Goal: Use online tool/utility

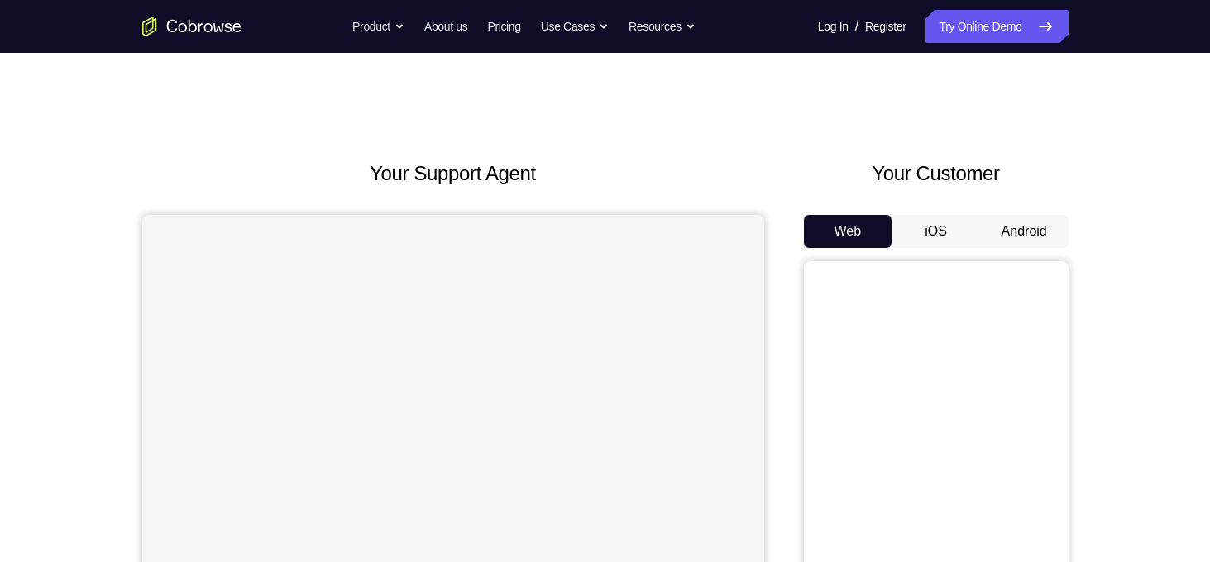
click at [1011, 241] on button "Android" at bounding box center [1024, 231] width 88 height 33
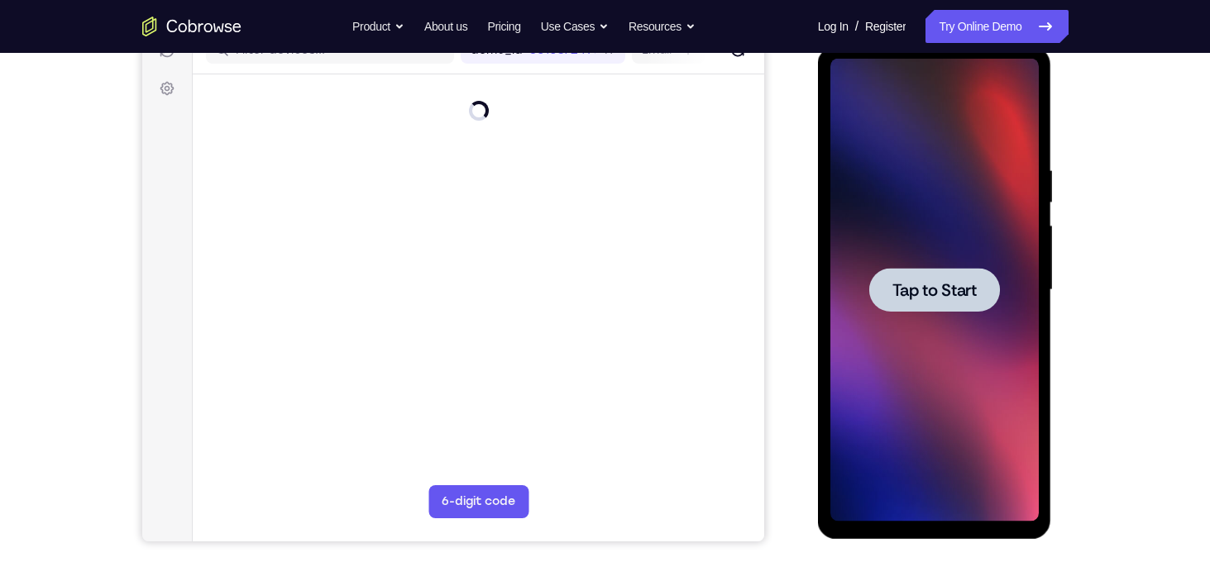
click at [971, 290] on span "Tap to Start" at bounding box center [934, 290] width 84 height 17
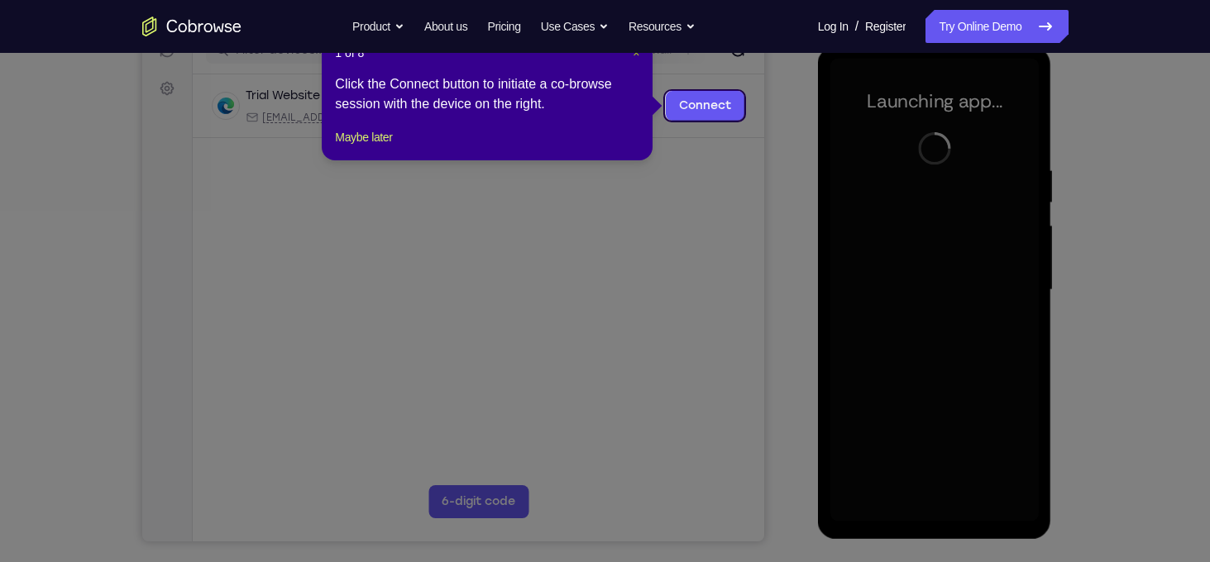
click at [633, 55] on span "×" at bounding box center [635, 52] width 7 height 13
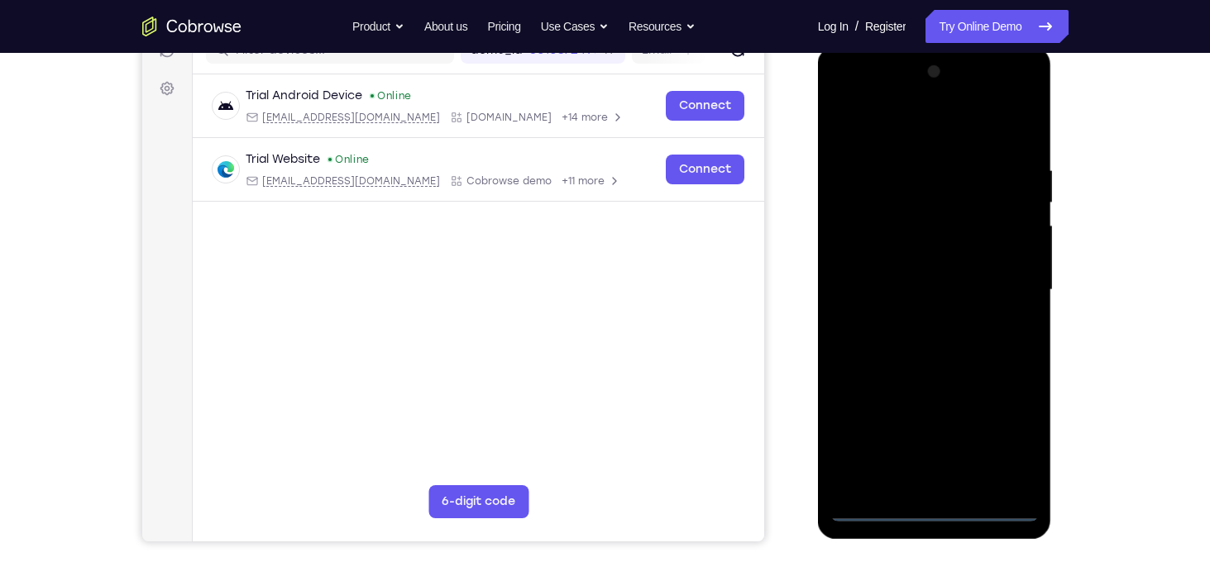
click at [934, 504] on div at bounding box center [934, 290] width 208 height 463
click at [1014, 427] on div at bounding box center [934, 290] width 208 height 463
click at [928, 144] on div at bounding box center [934, 290] width 208 height 463
click at [931, 137] on div at bounding box center [934, 290] width 208 height 463
click at [1002, 289] on div at bounding box center [934, 290] width 208 height 463
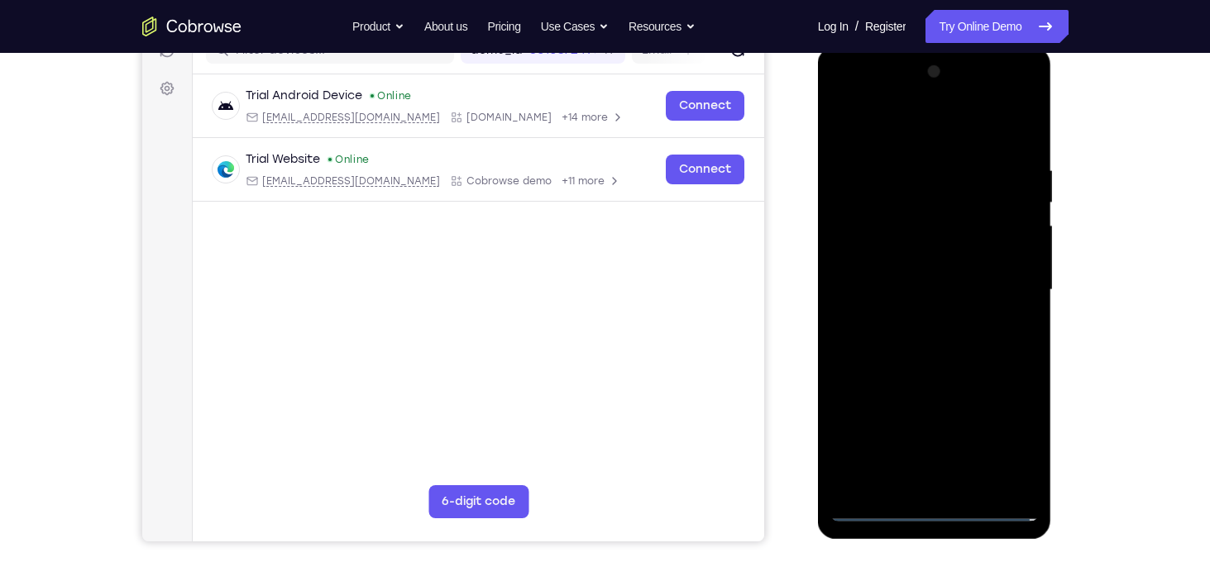
click at [916, 488] on div at bounding box center [934, 290] width 208 height 463
click at [948, 274] on div at bounding box center [934, 290] width 208 height 463
click at [960, 251] on div at bounding box center [934, 290] width 208 height 463
click at [970, 282] on div at bounding box center [934, 290] width 208 height 463
click at [959, 340] on div at bounding box center [934, 290] width 208 height 463
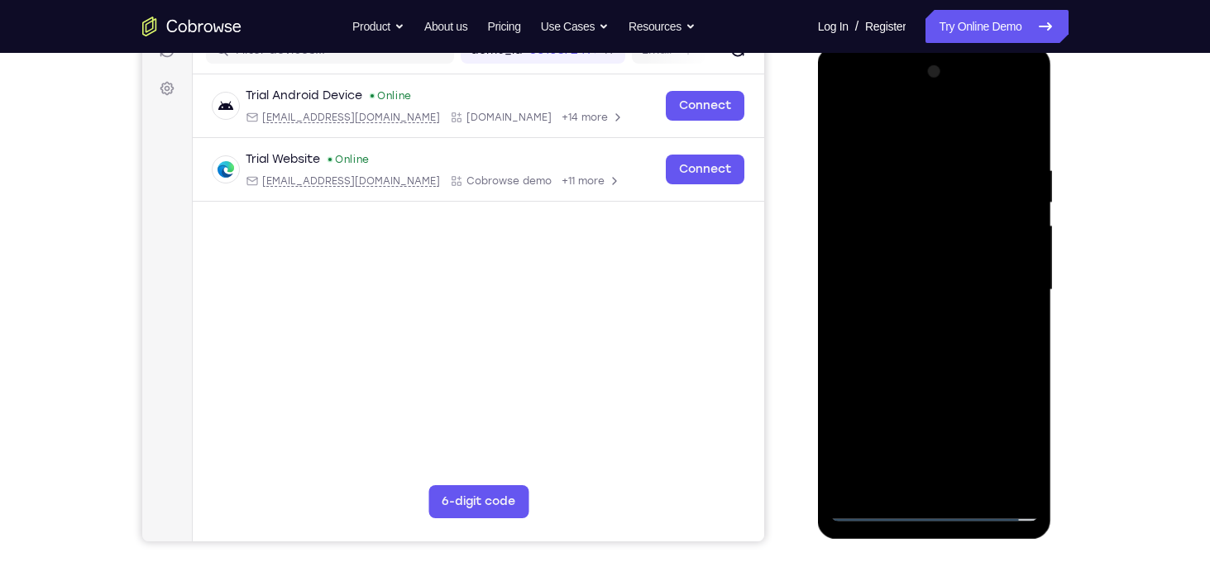
click at [959, 340] on div at bounding box center [934, 290] width 208 height 463
drag, startPoint x: 926, startPoint y: 140, endPoint x: 937, endPoint y: 44, distance: 96.5
click at [937, 46] on html "Online web based iOS Simulators and Android Emulators. Run iPhone, iPad, Mobile…" at bounding box center [936, 294] width 236 height 496
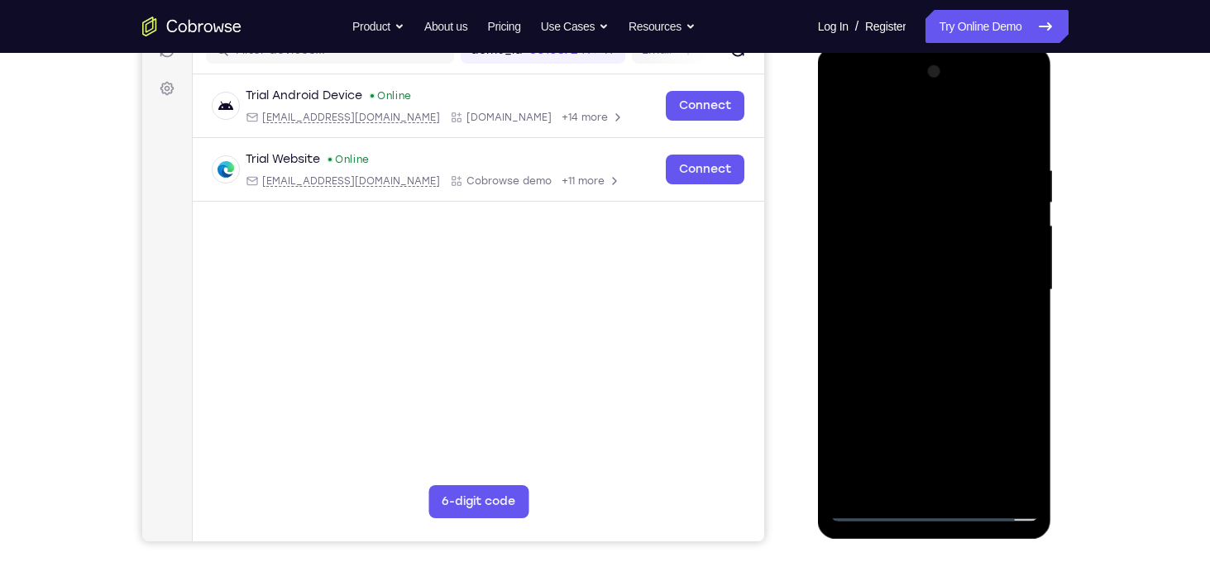
click at [953, 343] on div at bounding box center [934, 290] width 208 height 463
click at [944, 366] on div at bounding box center [934, 290] width 208 height 463
click at [976, 484] on div at bounding box center [934, 290] width 208 height 463
click at [914, 375] on div at bounding box center [934, 290] width 208 height 463
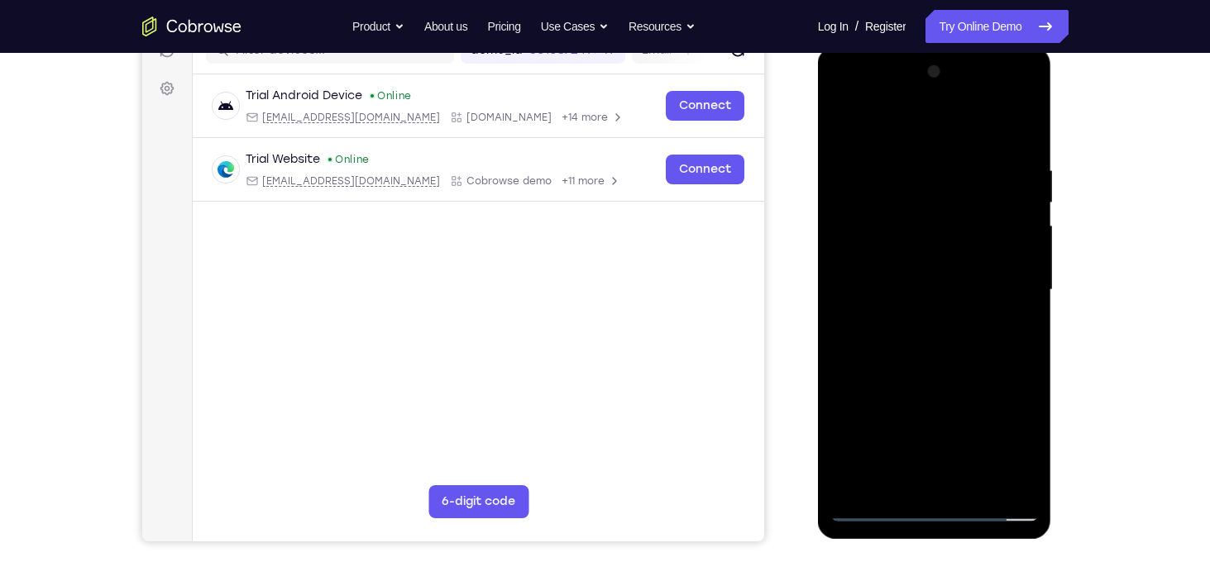
click at [1012, 253] on div at bounding box center [934, 290] width 208 height 463
drag, startPoint x: 961, startPoint y: 212, endPoint x: 963, endPoint y: 251, distance: 38.9
click at [963, 251] on div at bounding box center [934, 290] width 208 height 463
drag, startPoint x: 945, startPoint y: 296, endPoint x: 954, endPoint y: 274, distance: 23.3
click at [954, 274] on div at bounding box center [934, 290] width 208 height 463
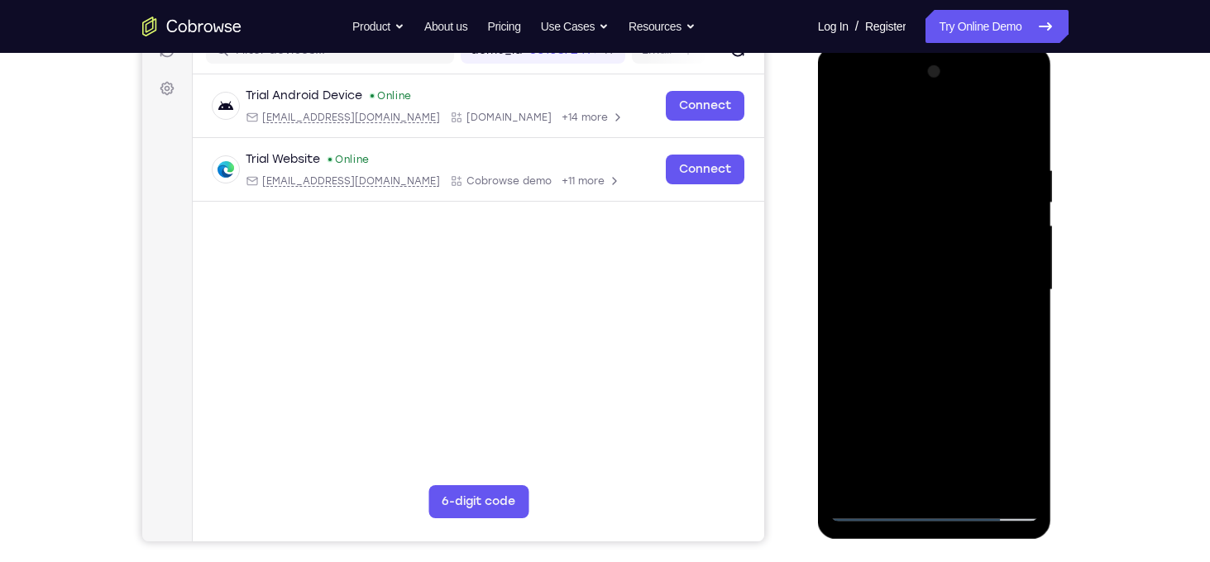
drag, startPoint x: 908, startPoint y: 389, endPoint x: 1029, endPoint y: 80, distance: 332.2
click at [1029, 80] on div at bounding box center [934, 290] width 208 height 463
click at [909, 474] on div at bounding box center [934, 290] width 208 height 463
click at [955, 362] on div at bounding box center [934, 290] width 208 height 463
click at [907, 186] on div at bounding box center [934, 290] width 208 height 463
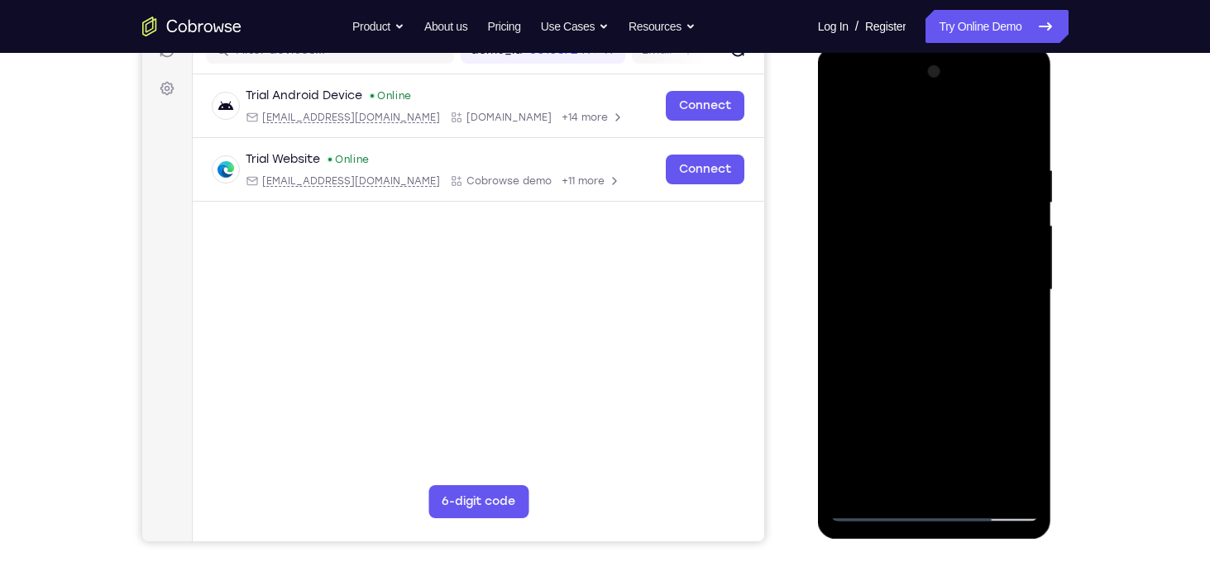
click at [930, 480] on div at bounding box center [934, 290] width 208 height 463
drag, startPoint x: 901, startPoint y: 397, endPoint x: 914, endPoint y: 246, distance: 151.9
click at [914, 246] on div at bounding box center [934, 290] width 208 height 463
drag, startPoint x: 900, startPoint y: 381, endPoint x: 941, endPoint y: 204, distance: 181.5
click at [941, 204] on div at bounding box center [934, 290] width 208 height 463
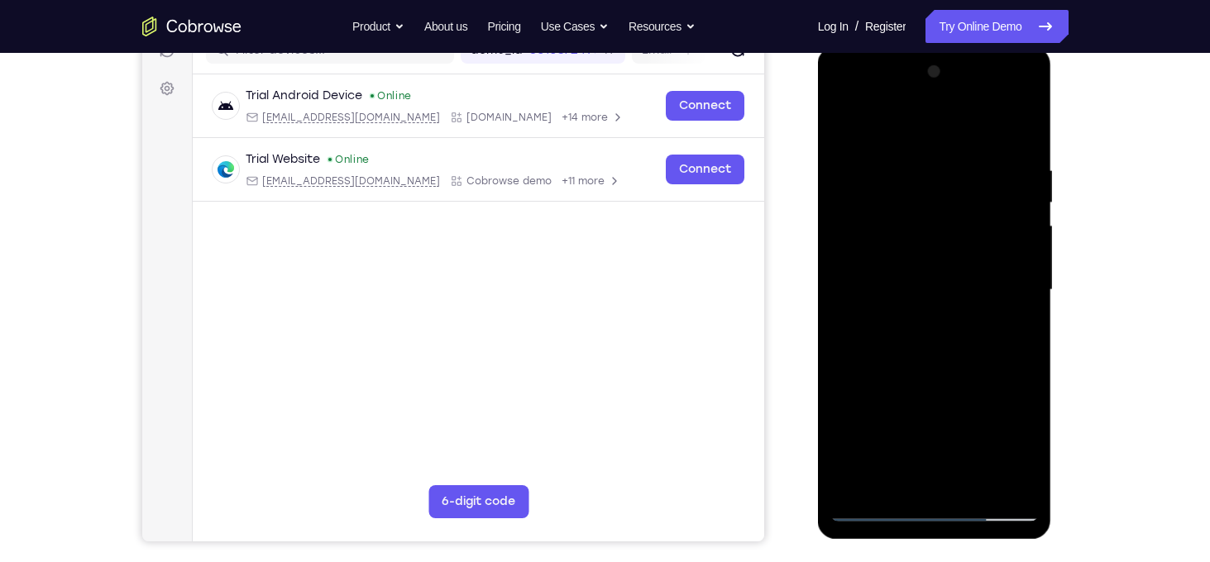
drag, startPoint x: 915, startPoint y: 433, endPoint x: 981, endPoint y: 243, distance: 201.3
click at [981, 243] on div at bounding box center [934, 290] width 208 height 463
drag, startPoint x: 951, startPoint y: 455, endPoint x: 1027, endPoint y: 244, distance: 224.1
click at [1027, 244] on div at bounding box center [934, 290] width 208 height 463
click at [947, 405] on div at bounding box center [934, 290] width 208 height 463
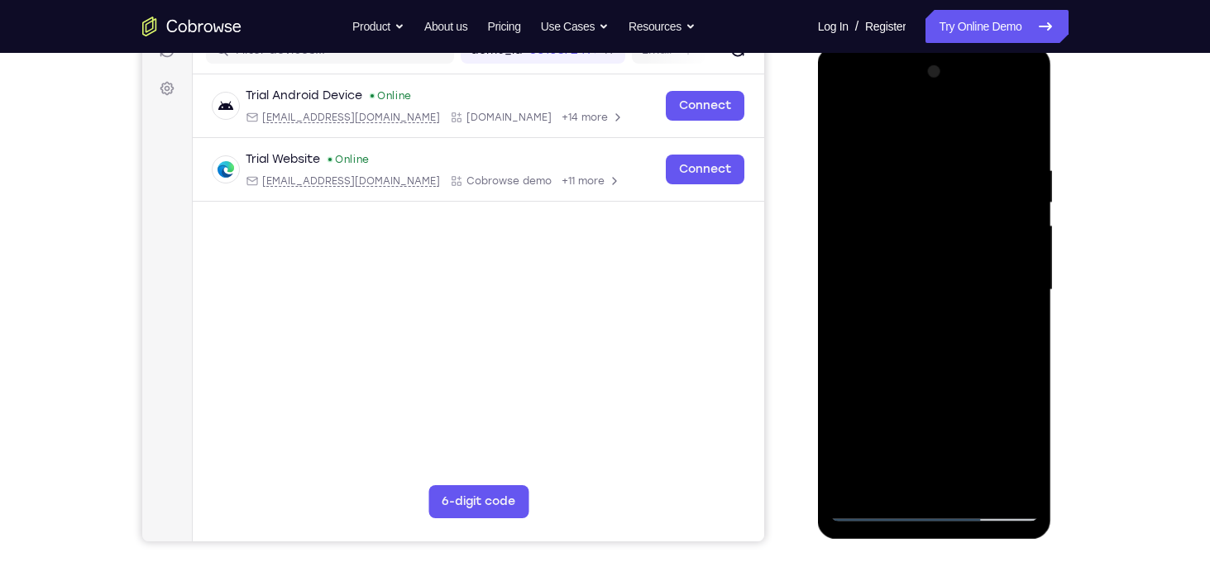
click at [904, 269] on div at bounding box center [934, 290] width 208 height 463
click at [993, 480] on div at bounding box center [934, 290] width 208 height 463
click at [840, 102] on div at bounding box center [934, 290] width 208 height 463
click at [887, 482] on div at bounding box center [934, 290] width 208 height 463
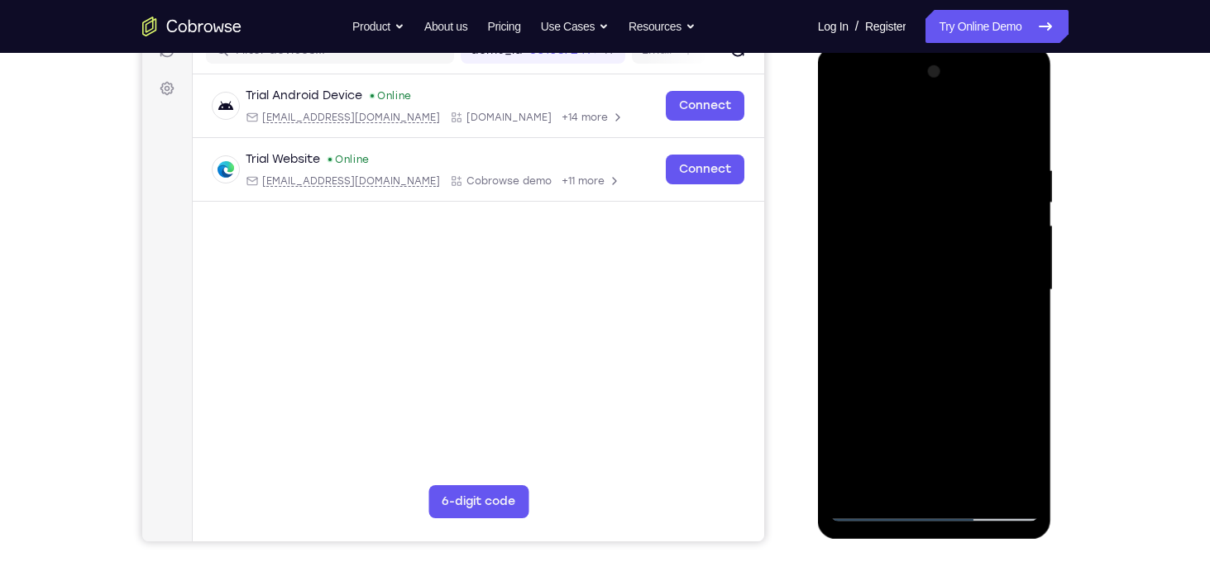
click at [836, 418] on div at bounding box center [934, 290] width 208 height 463
click at [952, 453] on div at bounding box center [934, 290] width 208 height 463
click at [916, 389] on div at bounding box center [934, 290] width 208 height 463
click at [878, 420] on div at bounding box center [934, 290] width 208 height 463
click at [936, 483] on div at bounding box center [934, 290] width 208 height 463
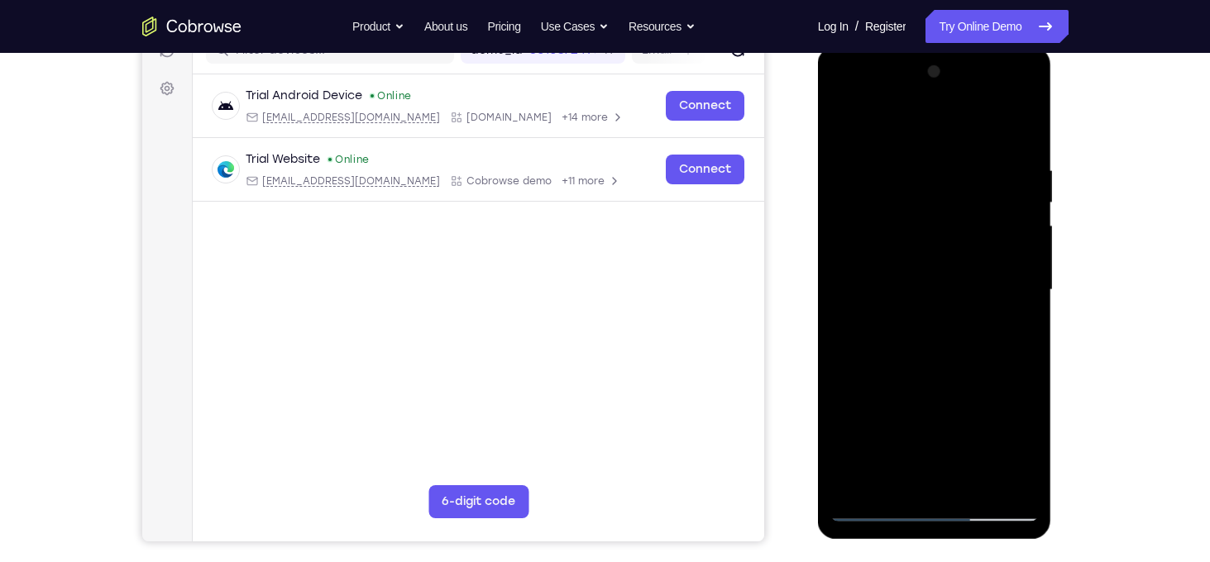
click at [933, 408] on div at bounding box center [934, 290] width 208 height 463
click at [918, 413] on div at bounding box center [934, 290] width 208 height 463
click at [975, 413] on div at bounding box center [934, 290] width 208 height 463
click at [955, 416] on div at bounding box center [934, 290] width 208 height 463
click at [882, 421] on div at bounding box center [934, 290] width 208 height 463
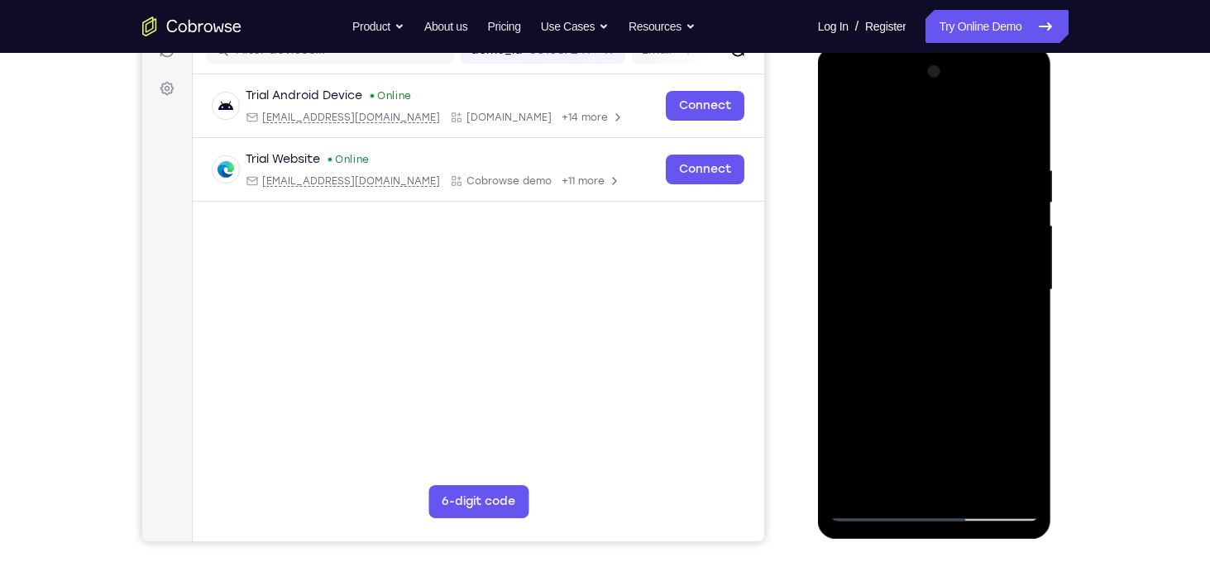
click at [1025, 392] on div at bounding box center [934, 290] width 208 height 463
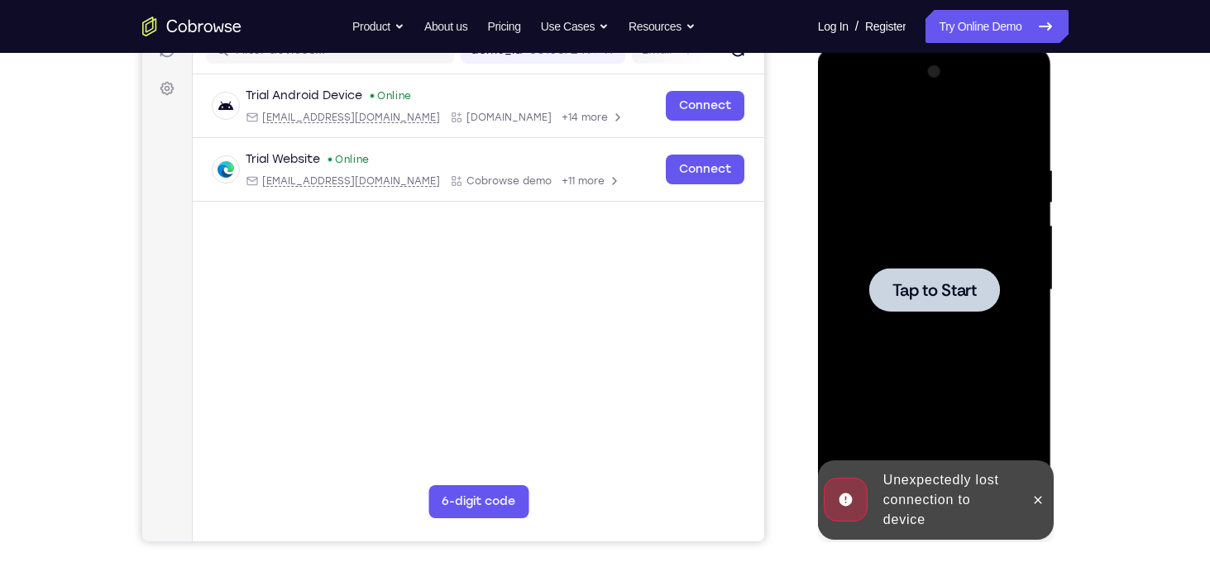
click at [970, 46] on div "Tap to Start" at bounding box center [935, 46] width 234 height 0
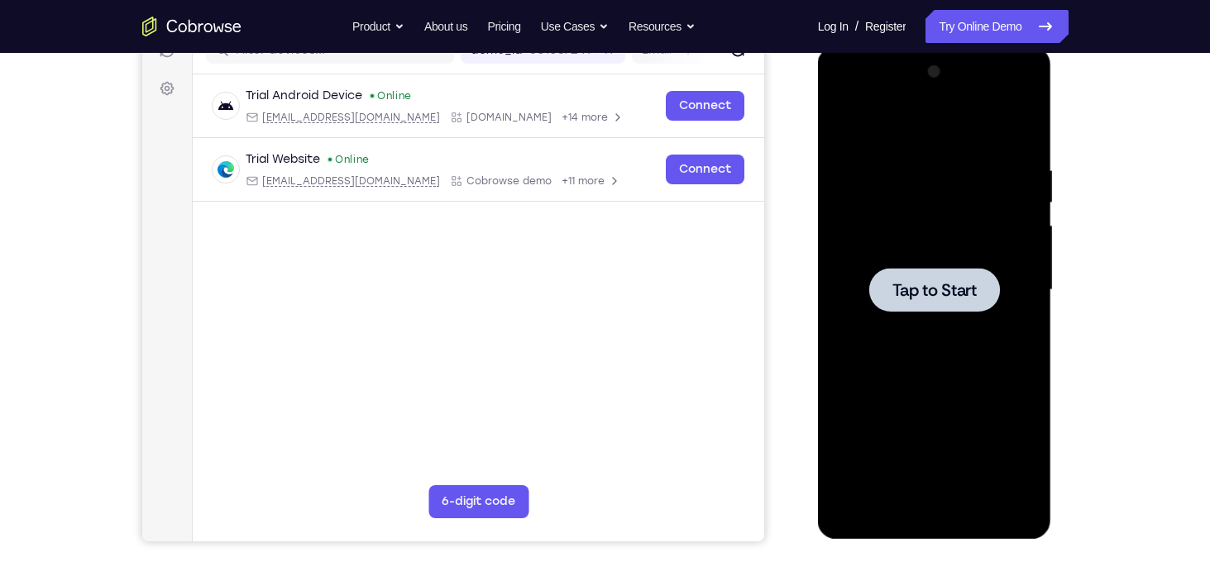
click at [939, 327] on div at bounding box center [934, 290] width 208 height 463
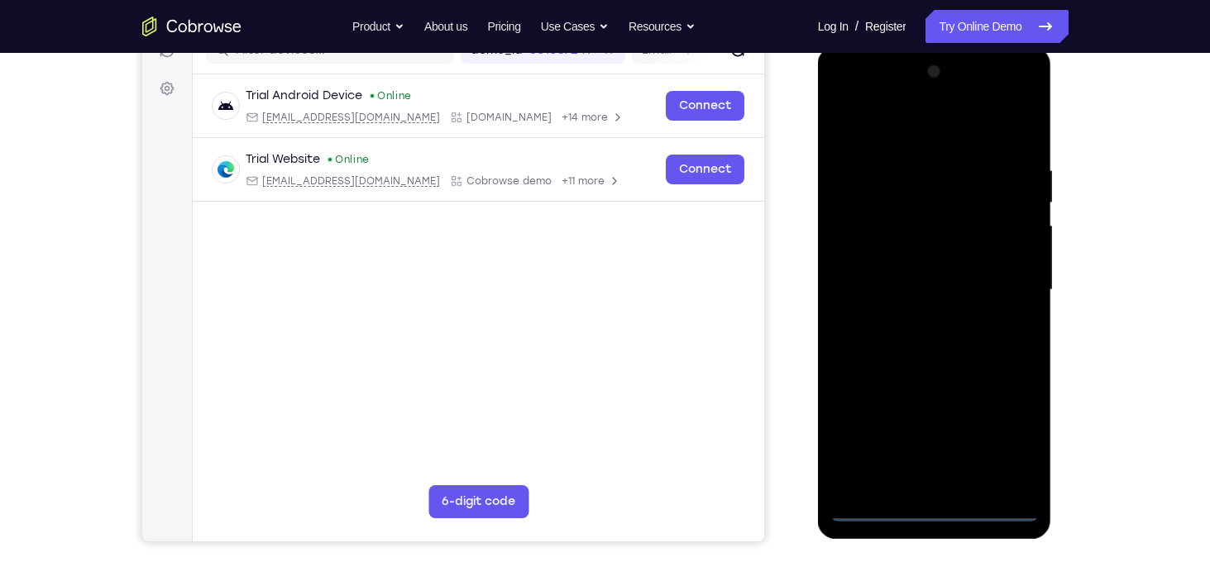
click at [933, 500] on div at bounding box center [934, 290] width 208 height 463
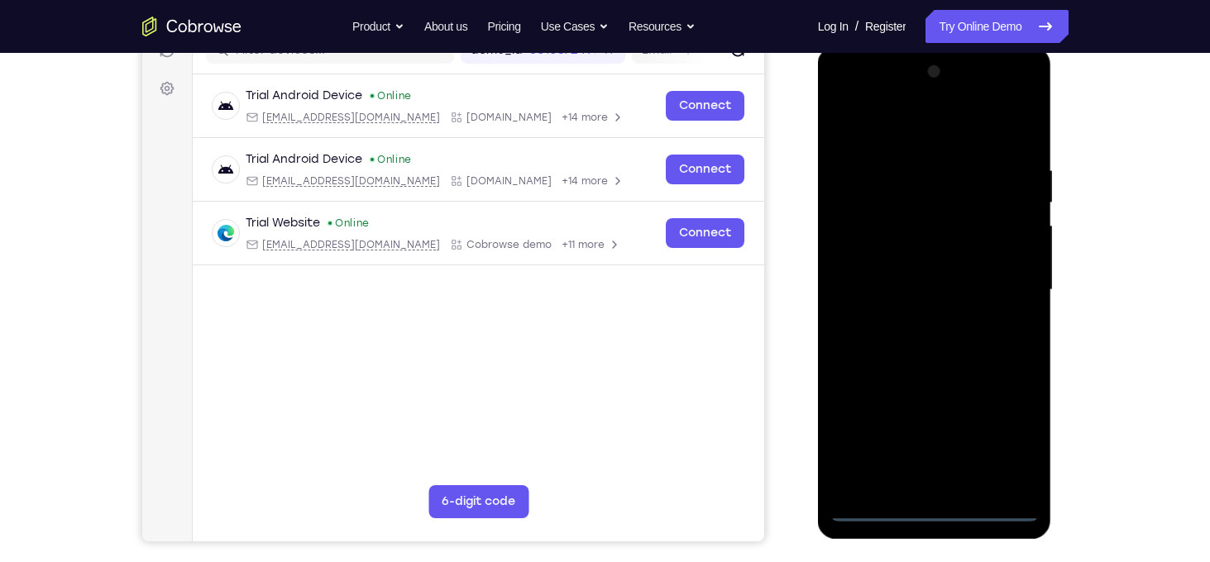
click at [933, 506] on div at bounding box center [934, 290] width 208 height 463
click at [1000, 442] on div at bounding box center [934, 290] width 208 height 463
click at [920, 124] on div at bounding box center [934, 290] width 208 height 463
click at [1007, 279] on div at bounding box center [934, 290] width 208 height 463
click at [909, 317] on div at bounding box center [934, 290] width 208 height 463
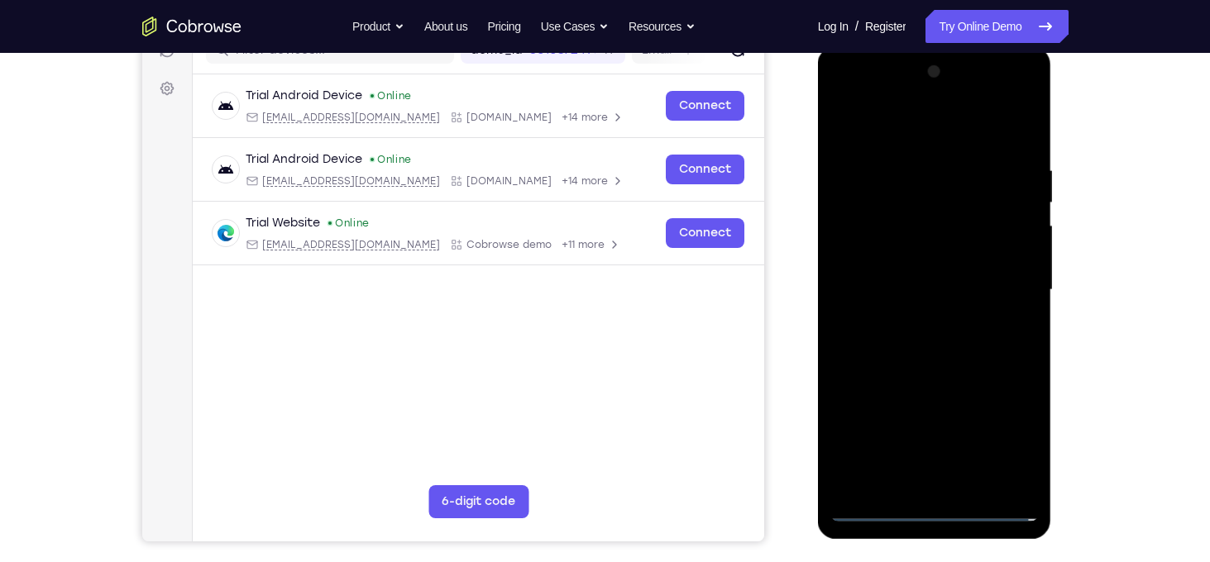
click at [932, 279] on div at bounding box center [934, 290] width 208 height 463
click at [953, 251] on div at bounding box center [934, 290] width 208 height 463
click at [949, 284] on div at bounding box center [934, 290] width 208 height 463
click at [958, 348] on div at bounding box center [934, 290] width 208 height 463
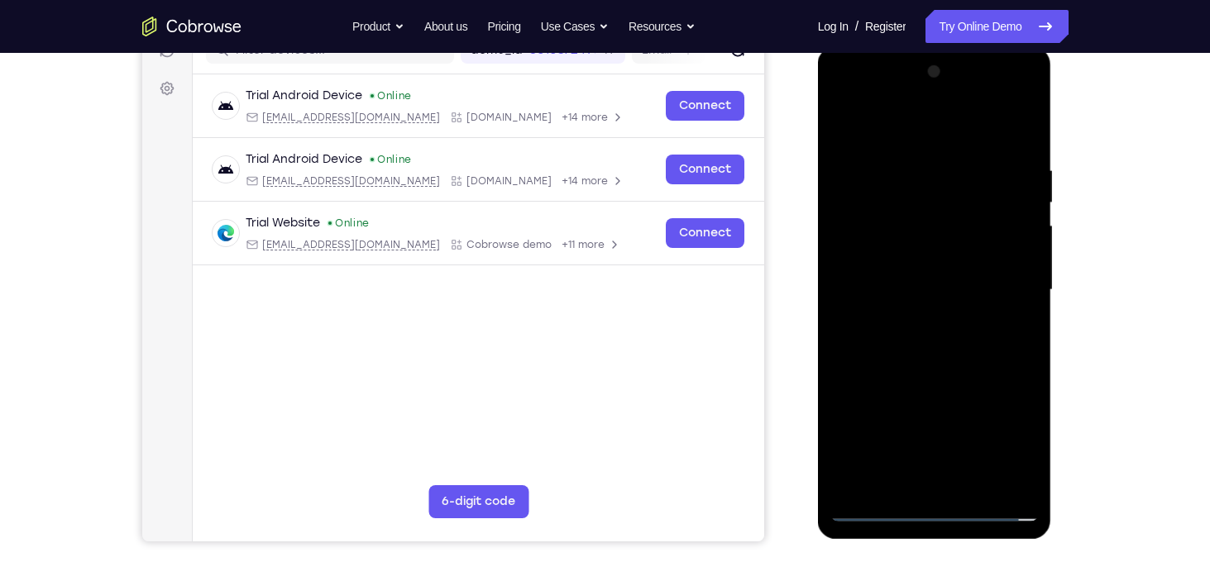
click at [958, 348] on div at bounding box center [934, 290] width 208 height 463
click at [959, 336] on div at bounding box center [934, 290] width 208 height 463
click at [954, 341] on div at bounding box center [934, 290] width 208 height 463
click at [1022, 150] on div at bounding box center [934, 290] width 208 height 463
click at [902, 155] on div at bounding box center [934, 290] width 208 height 463
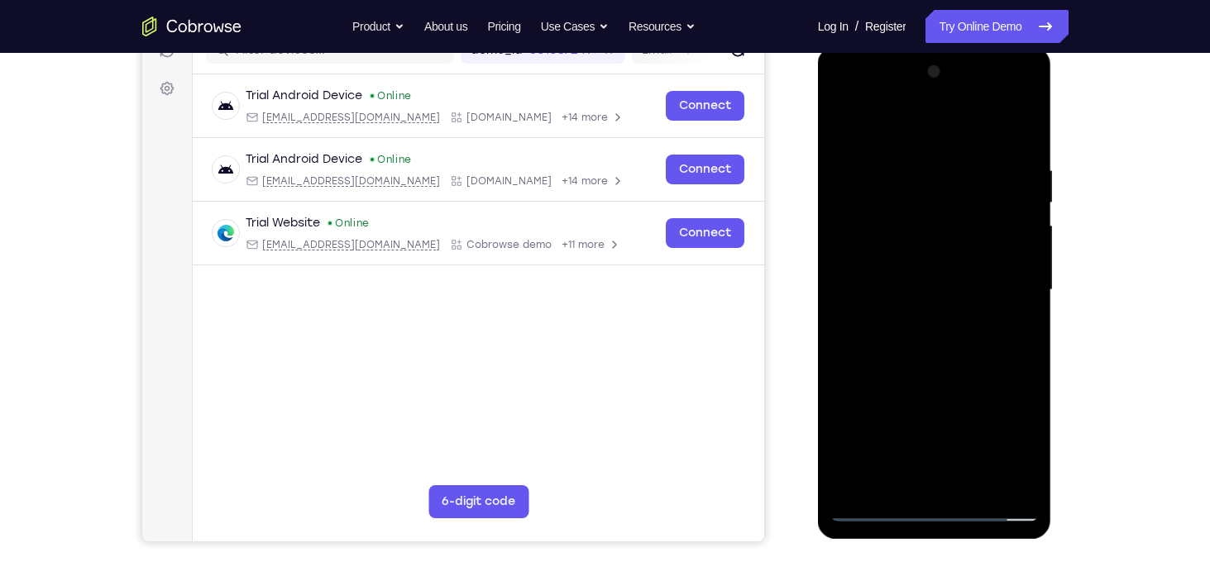
click at [998, 479] on div at bounding box center [934, 290] width 208 height 463
click at [1020, 136] on div at bounding box center [934, 290] width 208 height 463
click at [974, 482] on div at bounding box center [934, 290] width 208 height 463
click at [928, 378] on div at bounding box center [934, 290] width 208 height 463
click at [918, 252] on div at bounding box center [934, 290] width 208 height 463
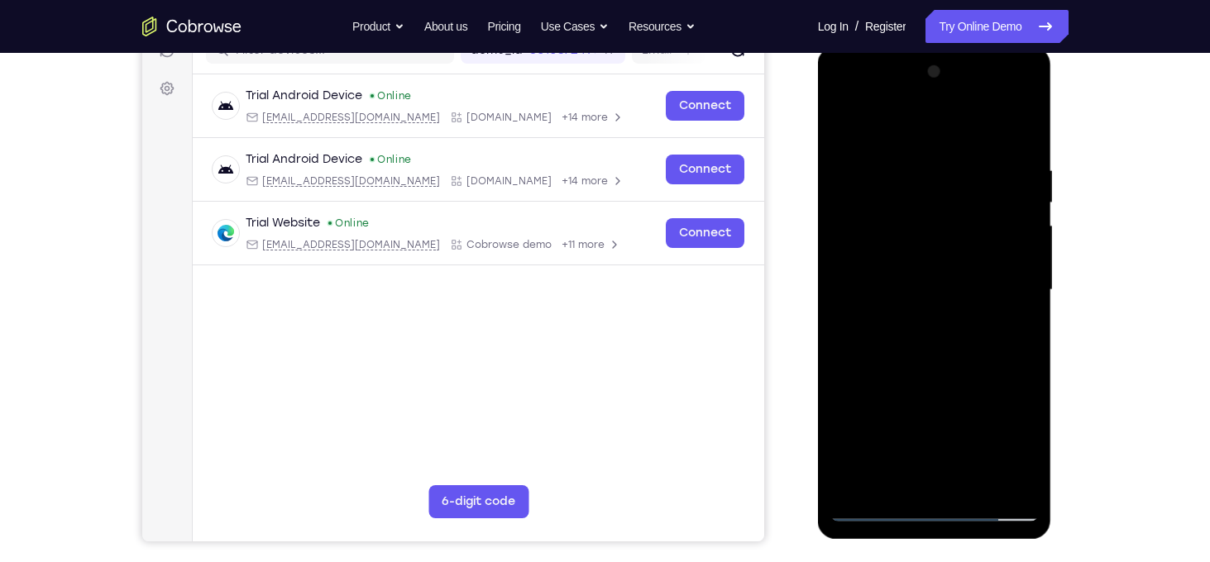
click at [927, 480] on div at bounding box center [934, 290] width 208 height 463
click at [956, 357] on div at bounding box center [934, 290] width 208 height 463
click at [942, 188] on div at bounding box center [934, 290] width 208 height 463
click at [937, 478] on div at bounding box center [934, 290] width 208 height 463
drag, startPoint x: 896, startPoint y: 427, endPoint x: 900, endPoint y: 76, distance: 351.4
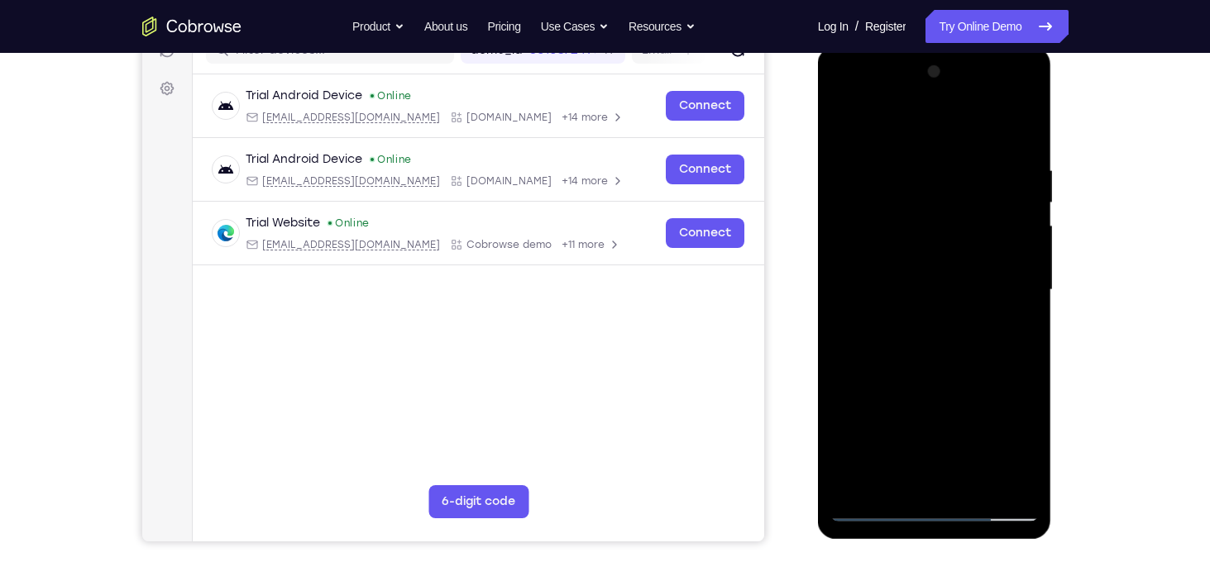
click at [900, 76] on div at bounding box center [934, 290] width 208 height 463
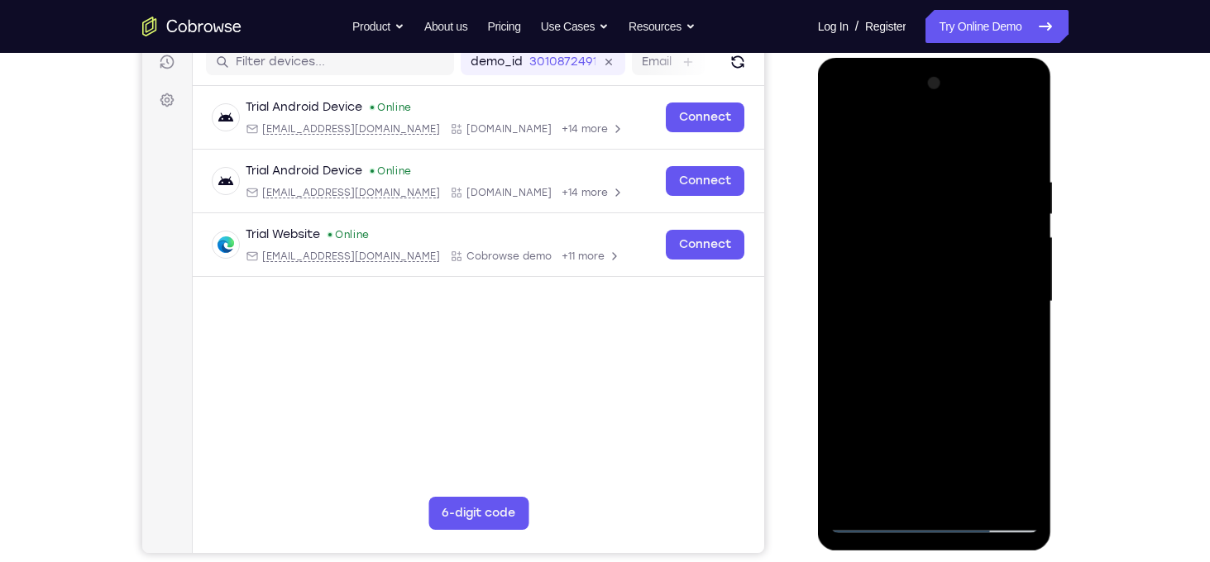
scroll to position [215, 0]
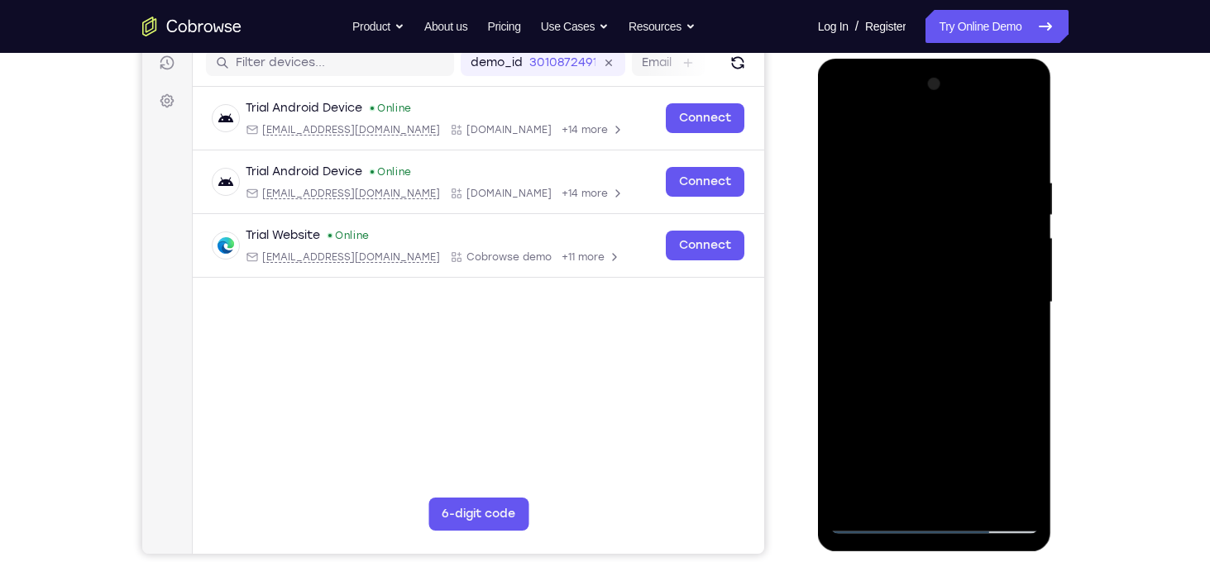
drag, startPoint x: 896, startPoint y: 413, endPoint x: 964, endPoint y: 146, distance: 275.5
click at [964, 146] on div at bounding box center [934, 302] width 208 height 463
drag, startPoint x: 902, startPoint y: 435, endPoint x: 957, endPoint y: 250, distance: 193.1
click at [957, 250] on div at bounding box center [934, 302] width 208 height 463
drag, startPoint x: 909, startPoint y: 448, endPoint x: 965, endPoint y: 279, distance: 178.3
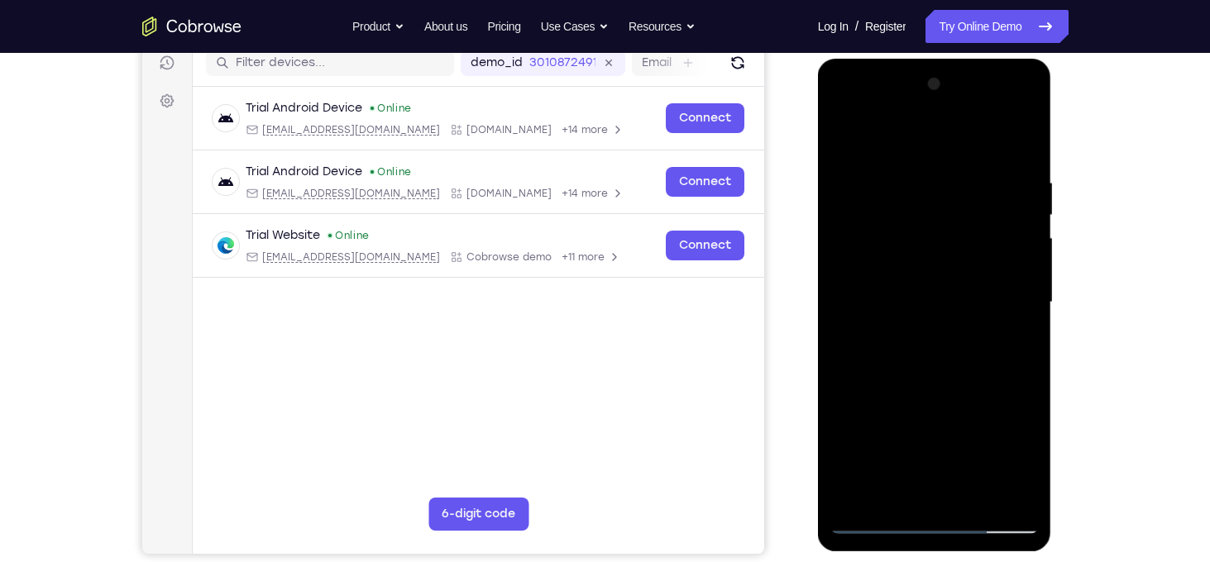
click at [965, 279] on div at bounding box center [934, 302] width 208 height 463
click at [942, 217] on div at bounding box center [934, 302] width 208 height 463
drag, startPoint x: 918, startPoint y: 422, endPoint x: 933, endPoint y: 289, distance: 133.2
click at [933, 289] on div at bounding box center [934, 302] width 208 height 463
drag, startPoint x: 910, startPoint y: 475, endPoint x: 969, endPoint y: 298, distance: 186.4
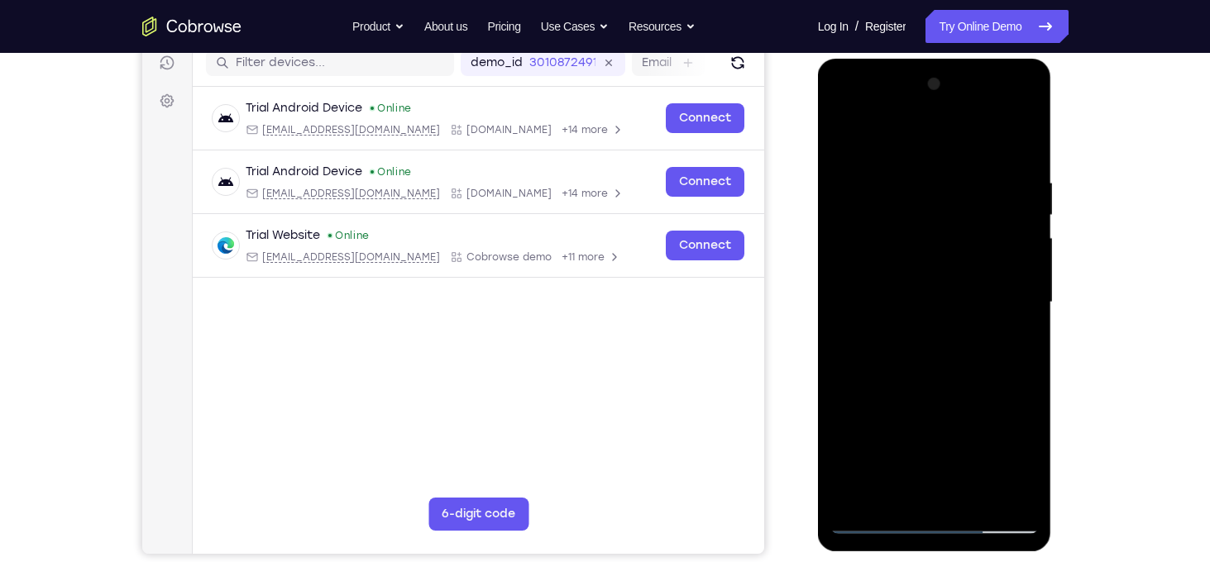
click at [969, 298] on div at bounding box center [934, 302] width 208 height 463
drag, startPoint x: 947, startPoint y: 286, endPoint x: 947, endPoint y: 348, distance: 62.0
click at [947, 348] on div at bounding box center [934, 302] width 208 height 463
click at [894, 159] on div at bounding box center [934, 302] width 208 height 463
click at [1023, 490] on div at bounding box center [934, 302] width 208 height 463
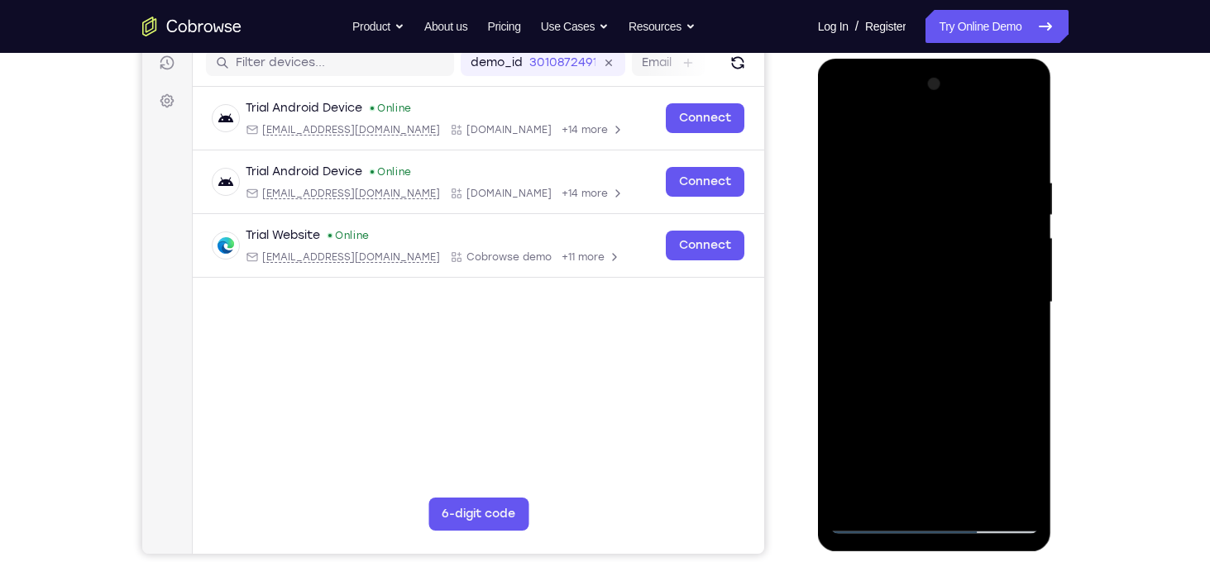
click at [834, 117] on div at bounding box center [934, 302] width 208 height 463
click at [898, 486] on div at bounding box center [934, 302] width 208 height 463
click at [846, 433] on div at bounding box center [934, 302] width 208 height 463
click at [953, 464] on div at bounding box center [934, 302] width 208 height 463
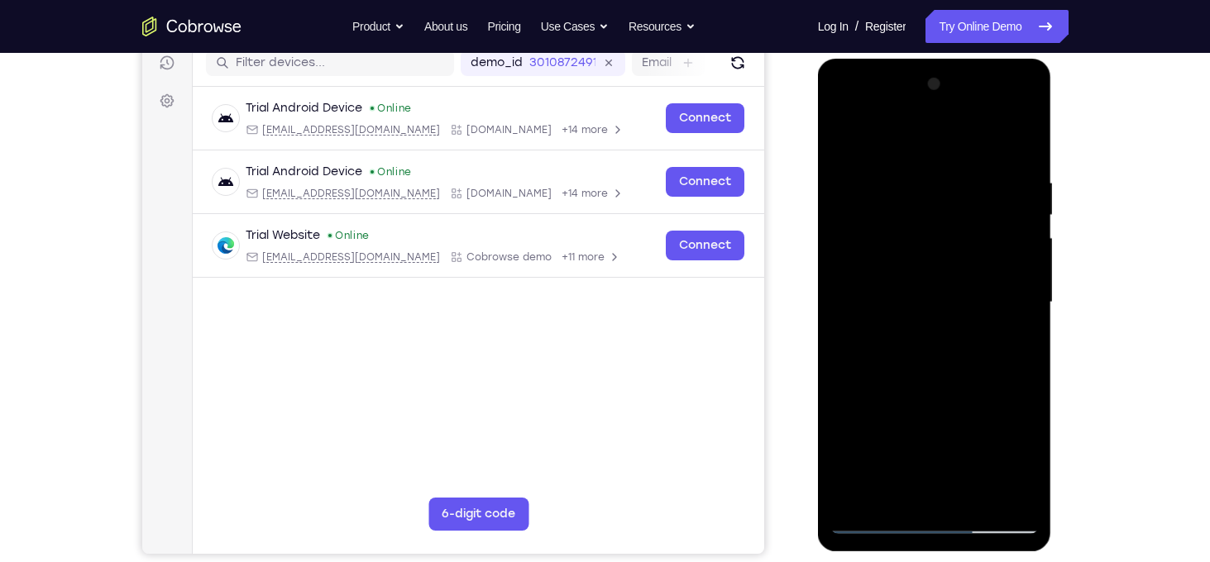
drag, startPoint x: 920, startPoint y: 401, endPoint x: 880, endPoint y: 427, distance: 48.4
click at [880, 427] on div at bounding box center [934, 302] width 208 height 463
click at [937, 496] on div at bounding box center [934, 302] width 208 height 463
click at [936, 423] on div at bounding box center [934, 302] width 208 height 463
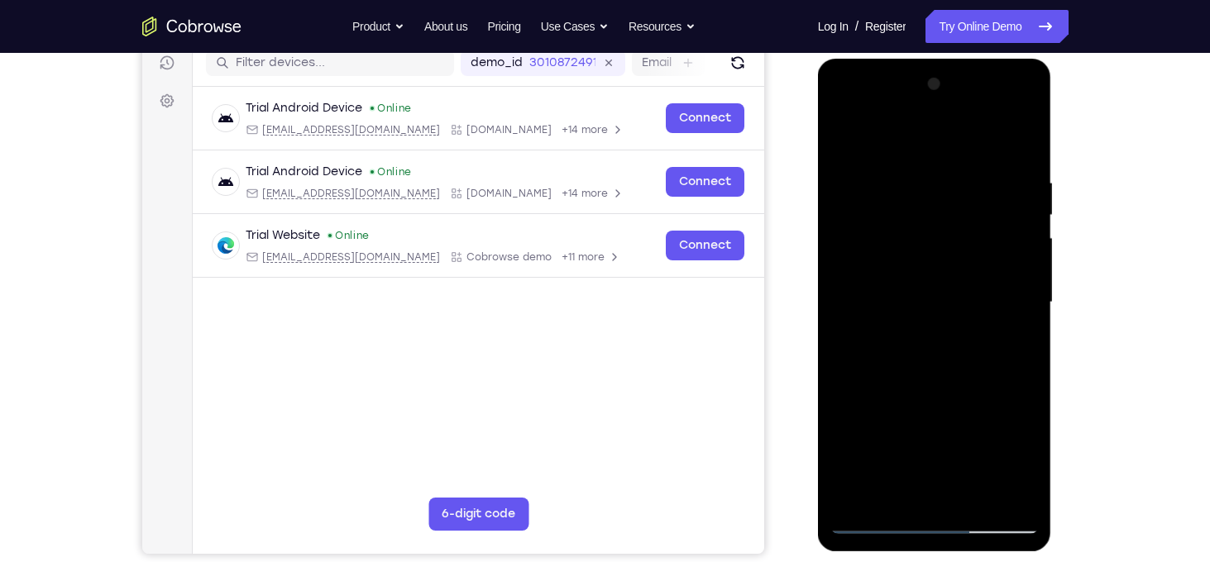
click at [913, 433] on div at bounding box center [934, 302] width 208 height 463
click at [974, 433] on div at bounding box center [934, 302] width 208 height 463
click at [956, 436] on div at bounding box center [934, 302] width 208 height 463
click at [871, 428] on div at bounding box center [934, 302] width 208 height 463
click at [1026, 398] on div at bounding box center [934, 302] width 208 height 463
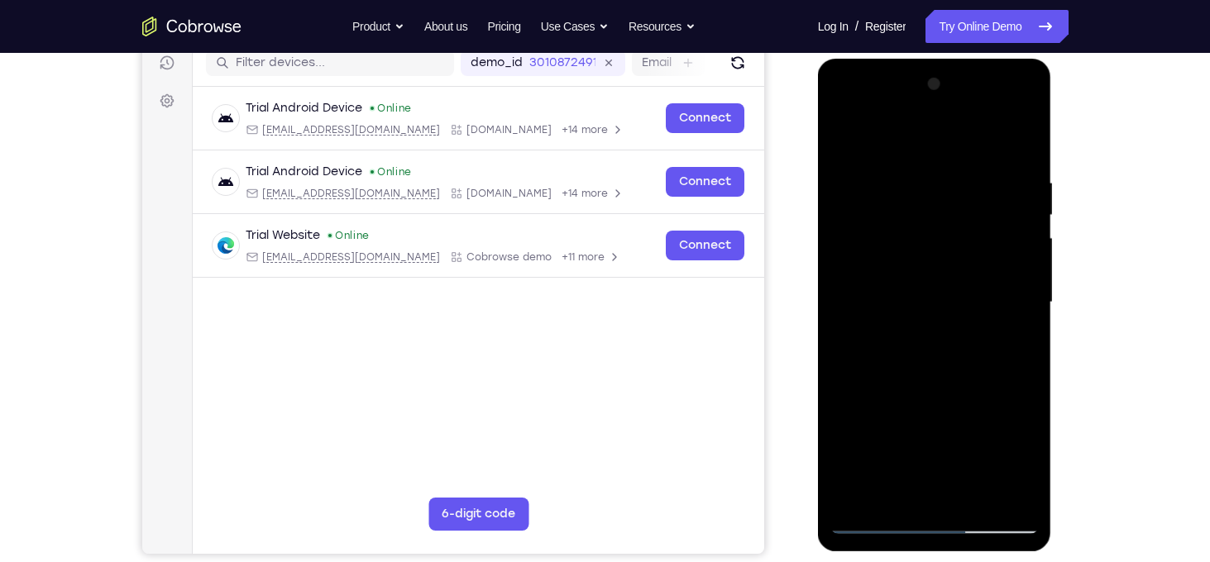
click at [974, 402] on div at bounding box center [934, 302] width 208 height 463
click at [952, 480] on div at bounding box center [934, 302] width 208 height 463
click at [1012, 345] on div at bounding box center [934, 302] width 208 height 463
click at [1014, 468] on div at bounding box center [934, 302] width 208 height 463
click at [910, 432] on div at bounding box center [934, 302] width 208 height 463
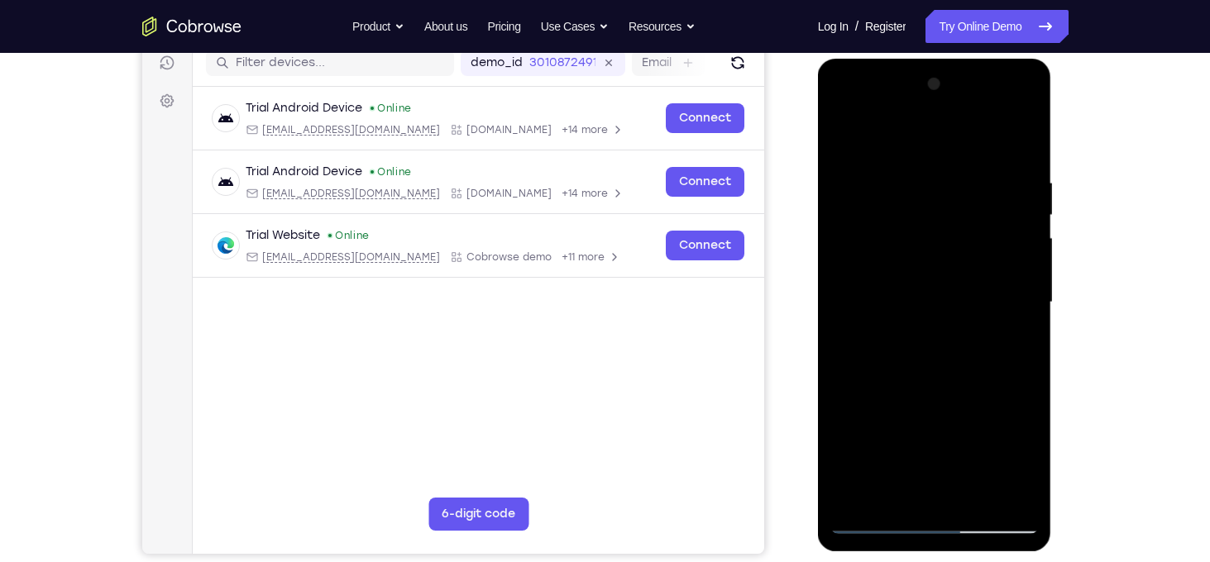
click at [956, 469] on div at bounding box center [934, 302] width 208 height 463
click at [901, 404] on div at bounding box center [934, 302] width 208 height 463
click at [954, 431] on div at bounding box center [934, 302] width 208 height 463
click at [876, 436] on div at bounding box center [934, 302] width 208 height 463
click at [1017, 344] on div at bounding box center [934, 302] width 208 height 463
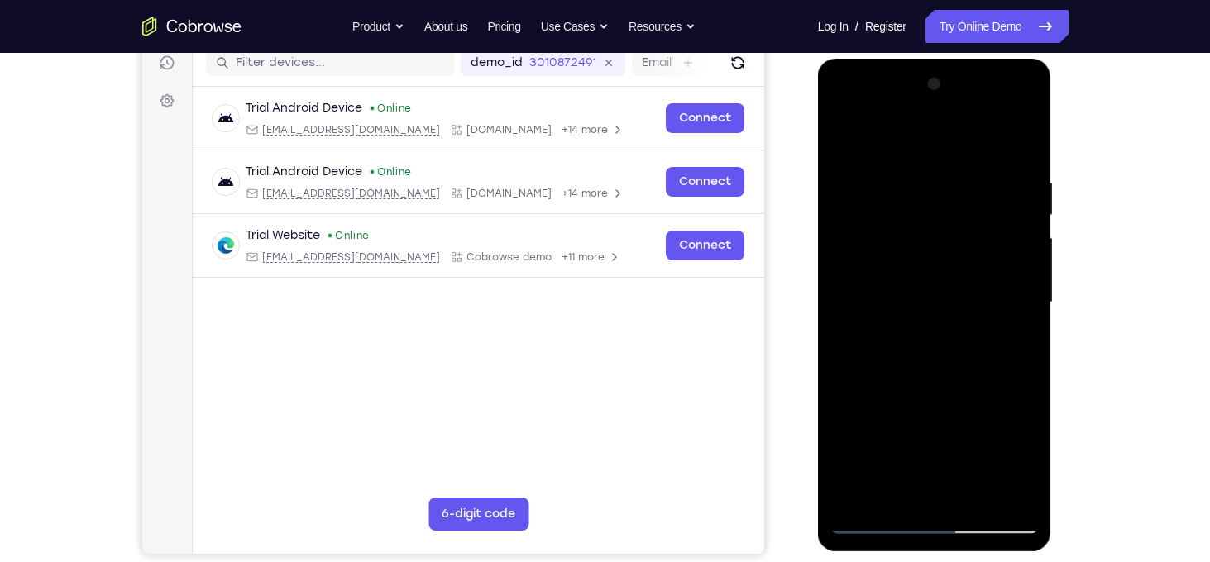
click at [1027, 426] on div at bounding box center [934, 302] width 208 height 463
click at [989, 435] on div at bounding box center [934, 302] width 208 height 463
click at [976, 437] on div at bounding box center [934, 302] width 208 height 463
click at [882, 435] on div at bounding box center [934, 302] width 208 height 463
click at [968, 430] on div at bounding box center [934, 302] width 208 height 463
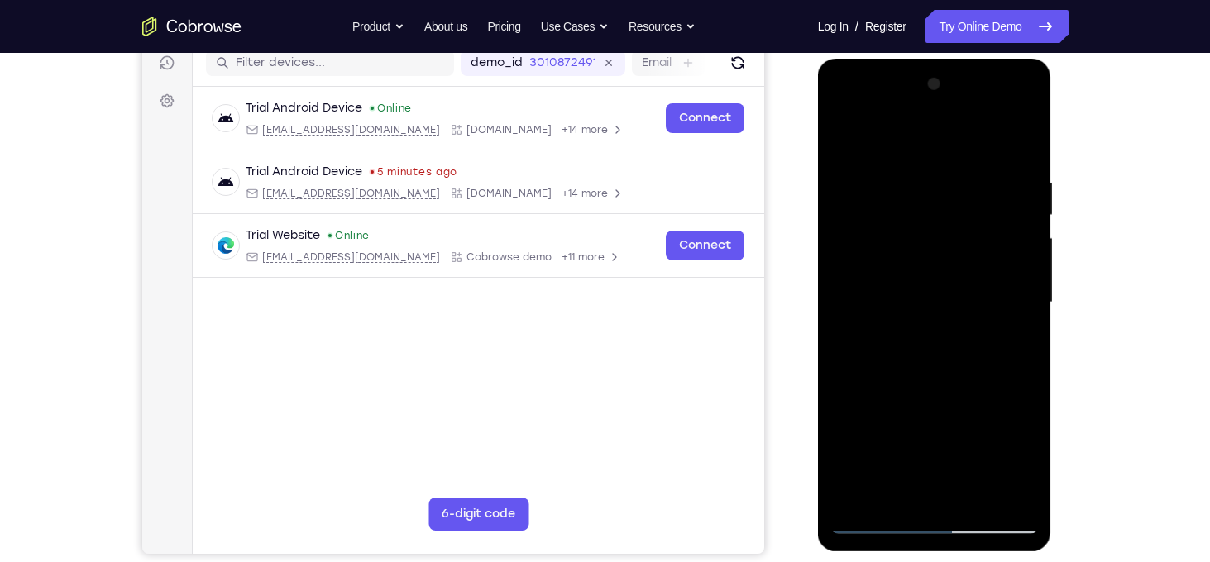
click at [876, 438] on div at bounding box center [934, 302] width 208 height 463
click at [1016, 344] on div at bounding box center [934, 302] width 208 height 463
drag, startPoint x: 990, startPoint y: 233, endPoint x: 1019, endPoint y: 351, distance: 121.5
click at [1019, 351] on div at bounding box center [934, 302] width 208 height 463
drag, startPoint x: 1021, startPoint y: 228, endPoint x: 1032, endPoint y: 350, distance: 122.0
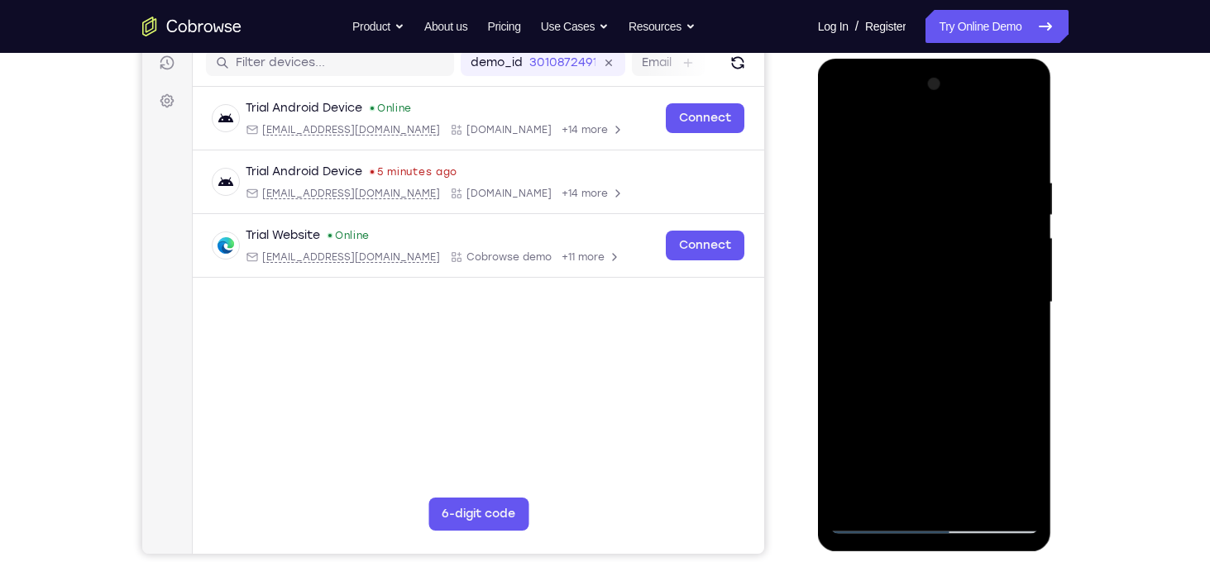
click at [1032, 350] on div at bounding box center [934, 302] width 208 height 463
drag, startPoint x: 1001, startPoint y: 242, endPoint x: 1005, endPoint y: 264, distance: 21.9
click at [1005, 264] on div at bounding box center [934, 302] width 208 height 463
drag, startPoint x: 1005, startPoint y: 264, endPoint x: 1001, endPoint y: 79, distance: 185.2
click at [1001, 79] on div at bounding box center [934, 302] width 208 height 463
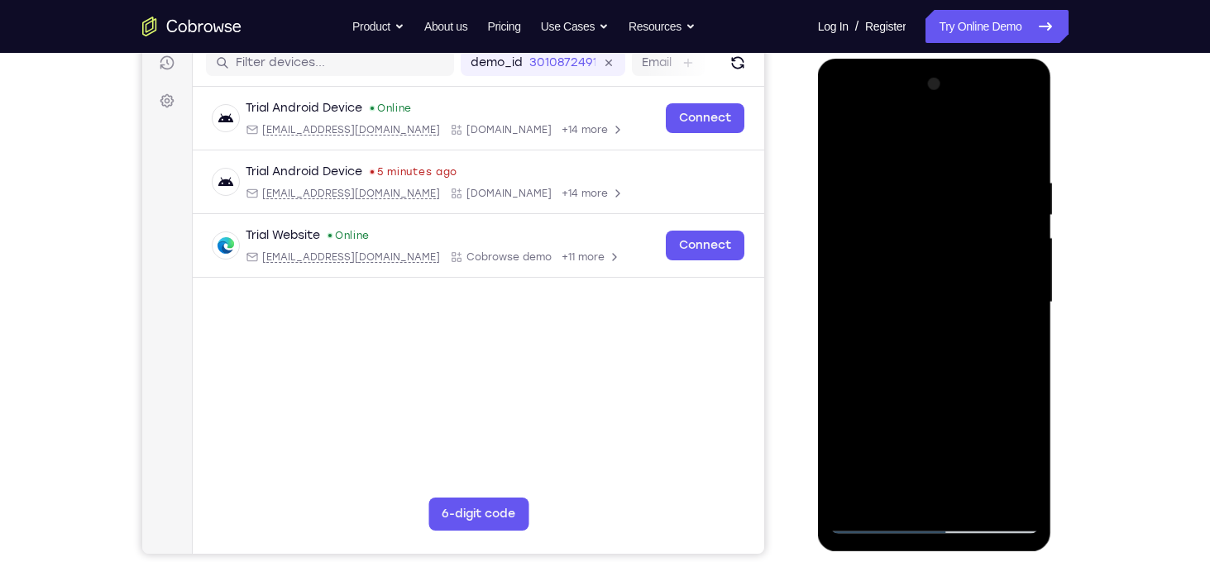
drag, startPoint x: 985, startPoint y: 241, endPoint x: 1011, endPoint y: 5, distance: 237.9
click at [1011, 59] on html "Online web based iOS Simulators and Android Emulators. Run iPhone, iPad, Mobile…" at bounding box center [936, 307] width 236 height 496
click at [910, 349] on div at bounding box center [934, 302] width 208 height 463
click at [933, 428] on div at bounding box center [934, 302] width 208 height 463
click at [1002, 462] on div at bounding box center [934, 302] width 208 height 463
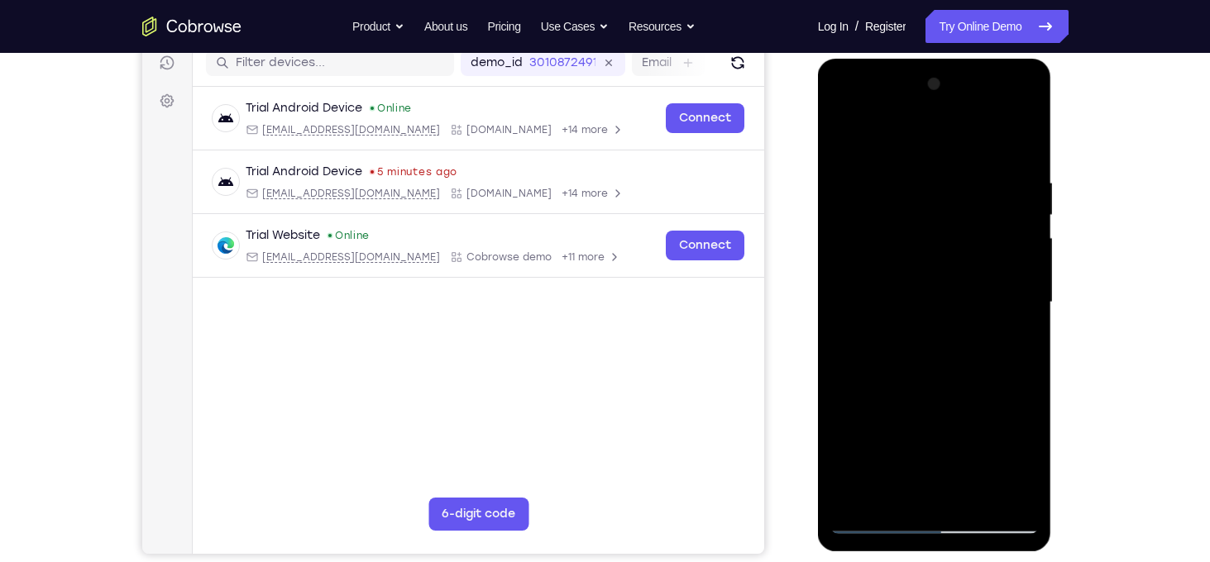
click at [955, 402] on div at bounding box center [934, 302] width 208 height 463
click at [880, 436] on div at bounding box center [934, 302] width 208 height 463
click at [918, 432] on div at bounding box center [934, 302] width 208 height 463
click at [878, 431] on div at bounding box center [934, 302] width 208 height 463
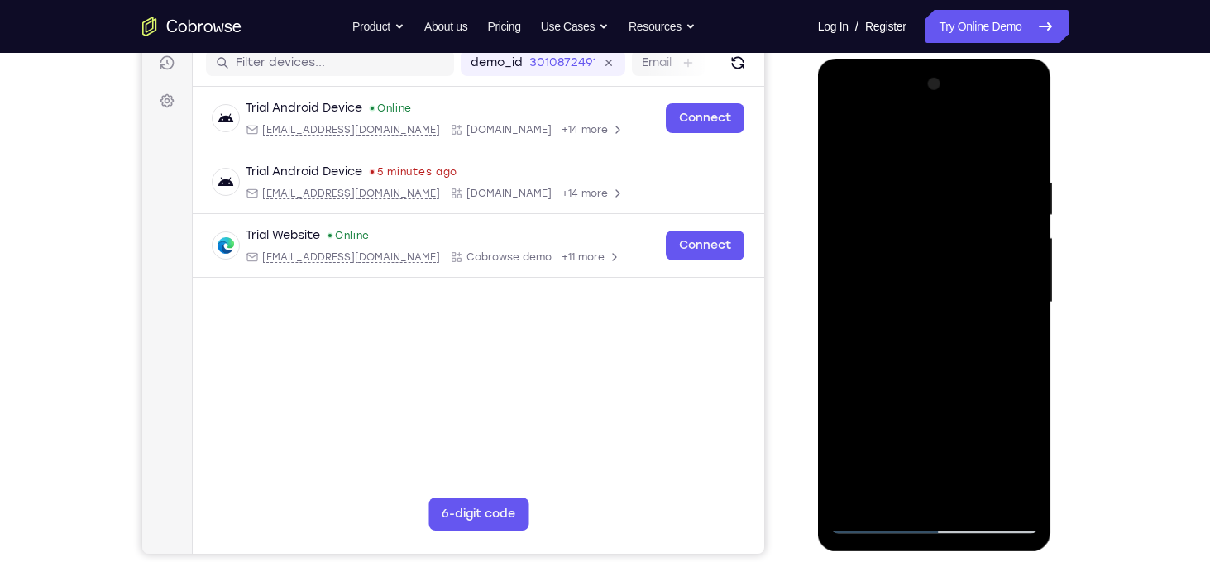
click at [878, 431] on div at bounding box center [934, 302] width 208 height 463
click at [1009, 347] on div at bounding box center [934, 302] width 208 height 463
click at [956, 402] on div at bounding box center [934, 302] width 208 height 463
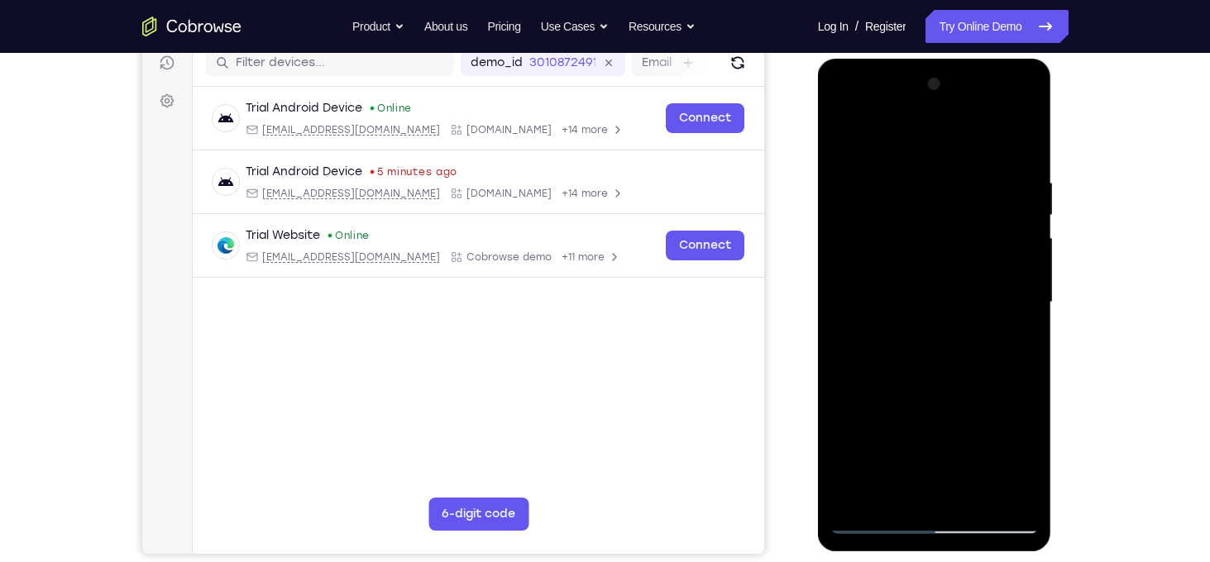
click at [992, 440] on div at bounding box center [934, 302] width 208 height 463
click at [956, 468] on div at bounding box center [934, 302] width 208 height 463
click at [952, 498] on div at bounding box center [934, 302] width 208 height 463
click at [932, 428] on div at bounding box center [934, 302] width 208 height 463
click at [1009, 397] on div at bounding box center [934, 302] width 208 height 463
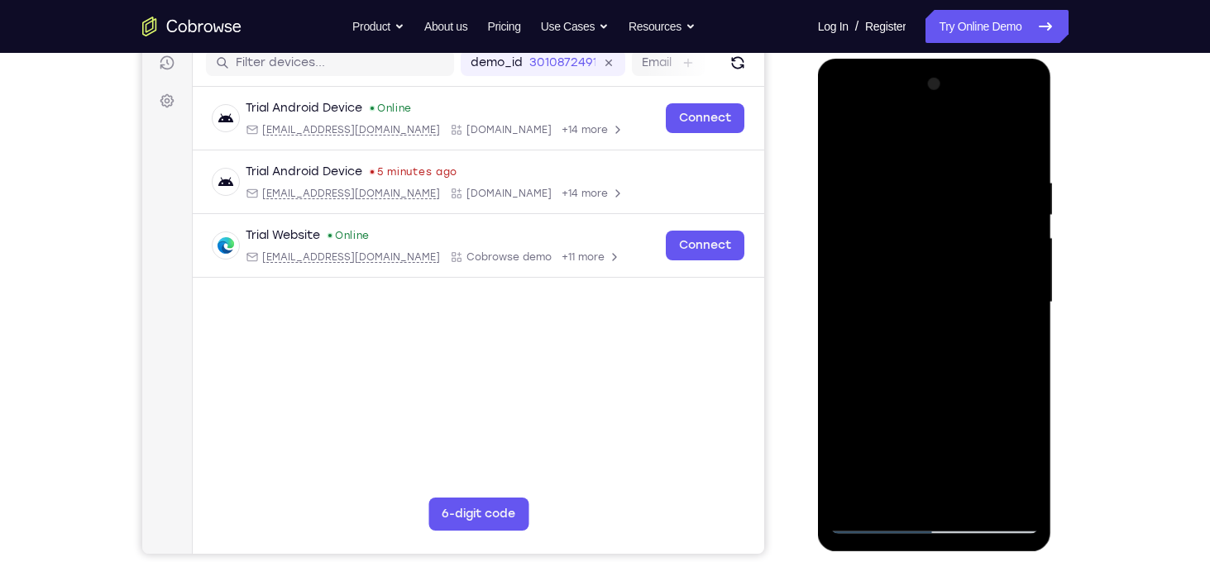
click at [989, 437] on div at bounding box center [934, 302] width 208 height 463
click at [1009, 460] on div at bounding box center [934, 302] width 208 height 463
click at [934, 492] on div at bounding box center [934, 302] width 208 height 463
click at [878, 431] on div at bounding box center [934, 302] width 208 height 463
click at [959, 399] on div at bounding box center [934, 302] width 208 height 463
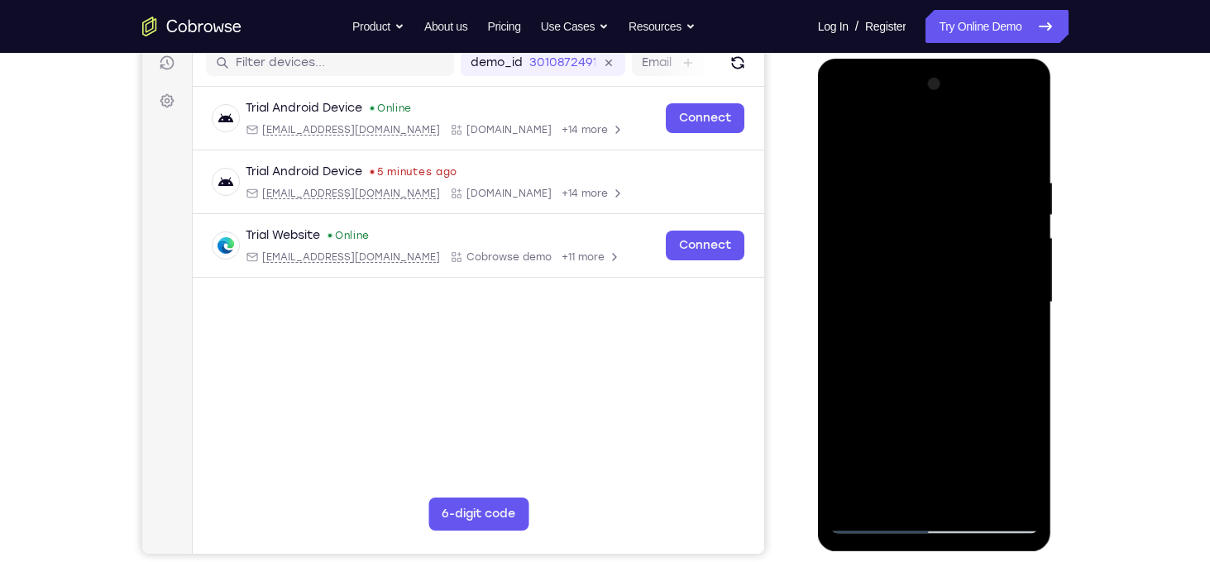
click at [894, 460] on div at bounding box center [934, 302] width 208 height 463
click at [910, 403] on div at bounding box center [934, 302] width 208 height 463
click at [957, 498] on div at bounding box center [934, 302] width 208 height 463
click at [874, 435] on div at bounding box center [934, 302] width 208 height 463
click at [1028, 408] on div at bounding box center [934, 302] width 208 height 463
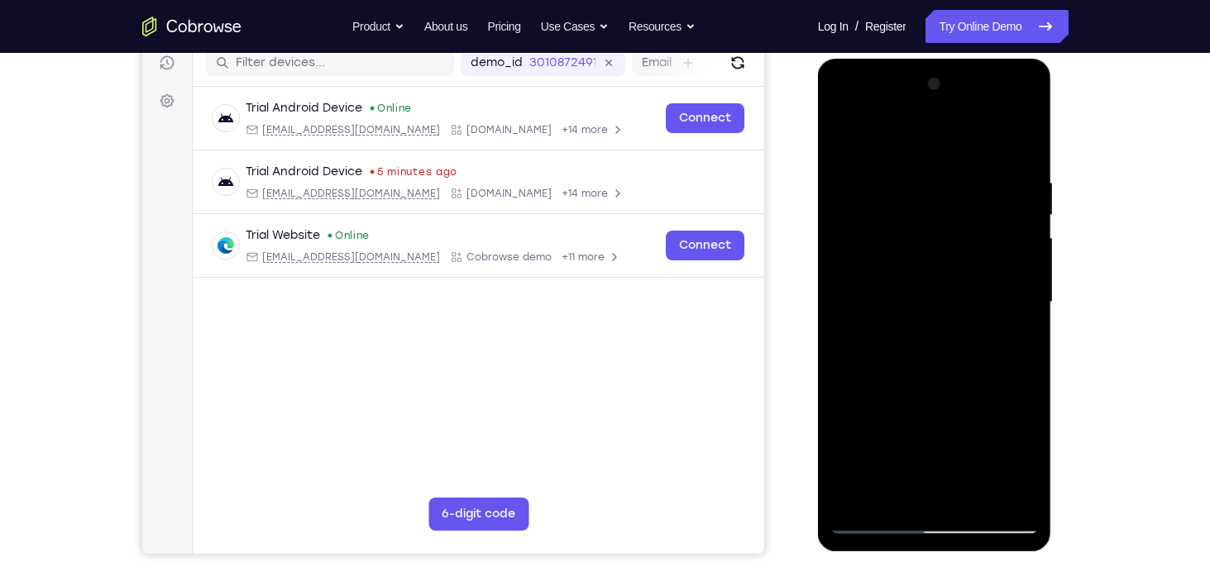
click at [901, 426] on div at bounding box center [934, 302] width 208 height 463
drag, startPoint x: 974, startPoint y: 398, endPoint x: 977, endPoint y: 422, distance: 24.2
click at [977, 422] on div at bounding box center [934, 302] width 208 height 463
click at [938, 433] on div at bounding box center [934, 302] width 208 height 463
click at [1011, 340] on div at bounding box center [934, 302] width 208 height 463
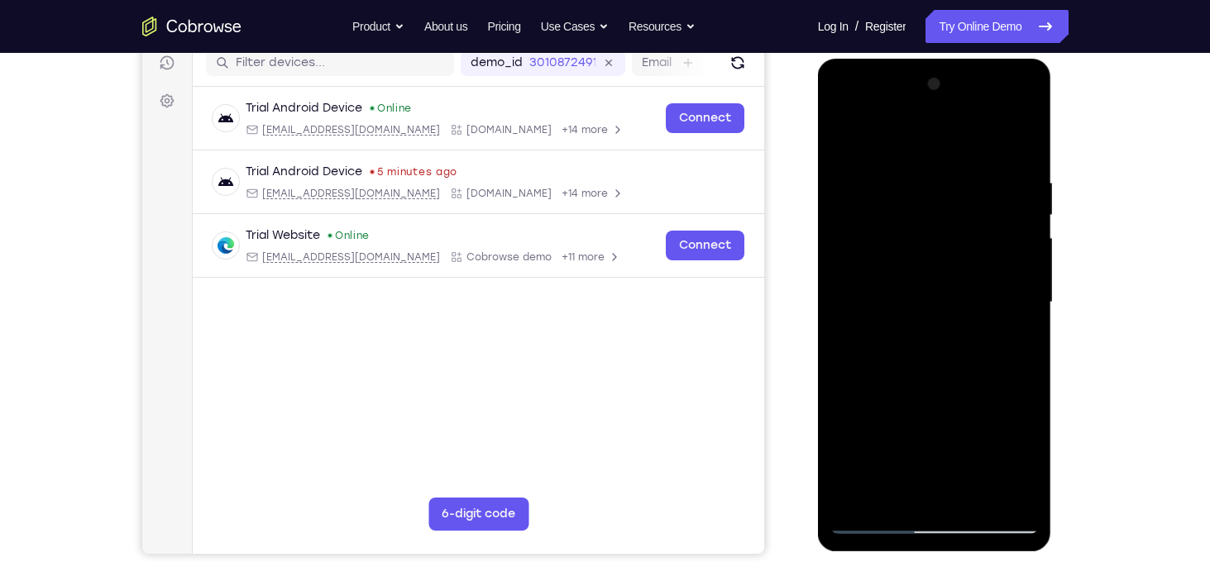
click at [842, 140] on div at bounding box center [934, 302] width 208 height 463
click at [920, 173] on div at bounding box center [934, 302] width 208 height 463
click at [1019, 138] on div at bounding box center [934, 302] width 208 height 463
click at [970, 502] on div at bounding box center [934, 302] width 208 height 463
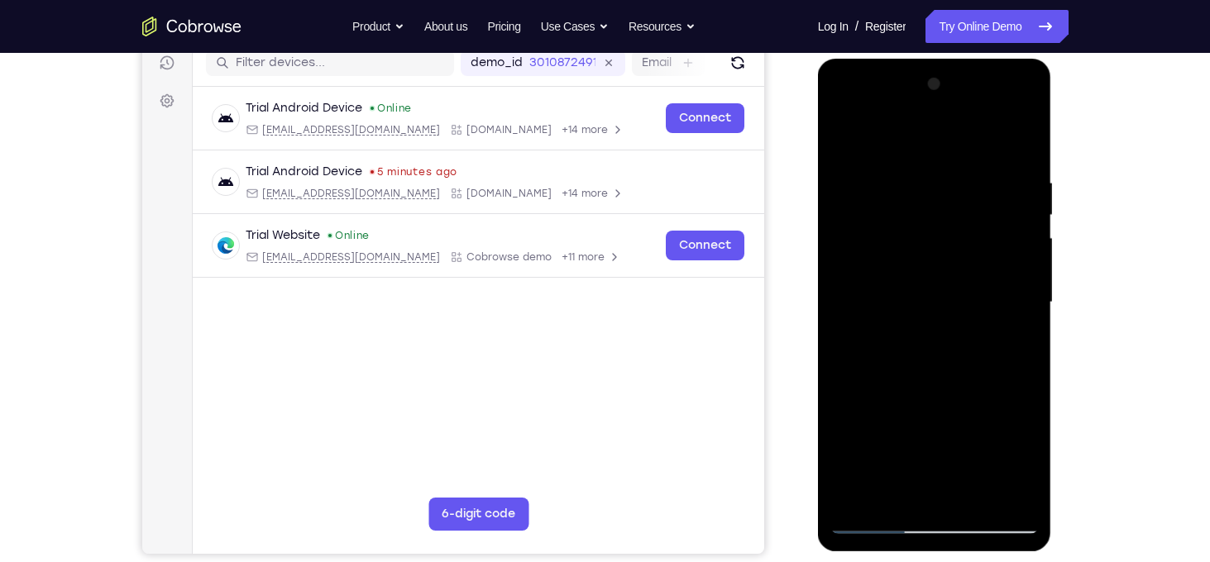
drag, startPoint x: 945, startPoint y: 254, endPoint x: 1015, endPoint y: 548, distance: 302.6
click at [1015, 548] on div at bounding box center [935, 305] width 234 height 493
drag, startPoint x: 955, startPoint y: 241, endPoint x: 952, endPoint y: 413, distance: 172.0
click at [952, 413] on div at bounding box center [934, 302] width 208 height 463
drag, startPoint x: 982, startPoint y: 209, endPoint x: 968, endPoint y: 439, distance: 230.3
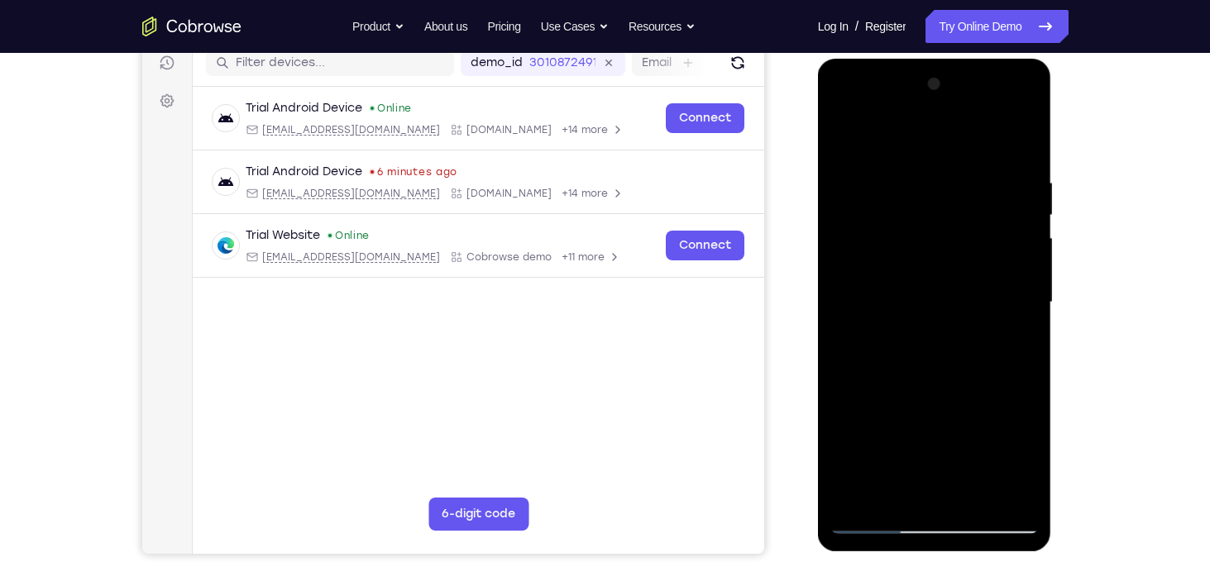
click at [968, 439] on div at bounding box center [934, 302] width 208 height 463
click at [978, 264] on div at bounding box center [934, 302] width 208 height 463
drag, startPoint x: 978, startPoint y: 264, endPoint x: 992, endPoint y: 349, distance: 86.3
click at [992, 349] on div at bounding box center [934, 302] width 208 height 463
drag, startPoint x: 992, startPoint y: 349, endPoint x: 1000, endPoint y: 101, distance: 248.2
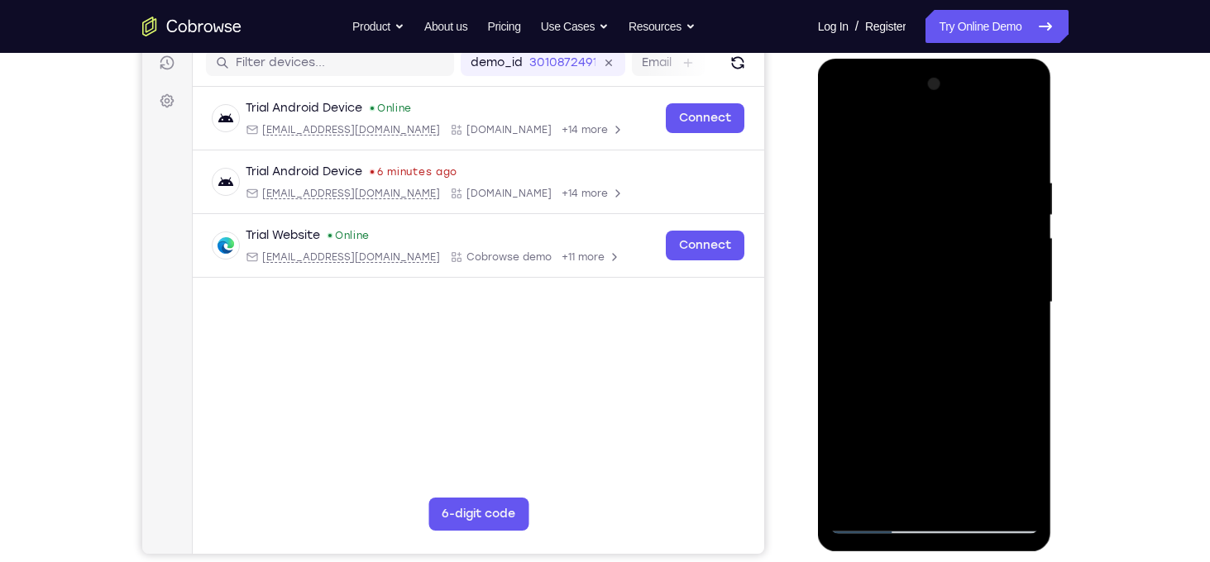
click at [1000, 101] on div at bounding box center [934, 302] width 208 height 463
